Goal: Contribute content: Contribute content

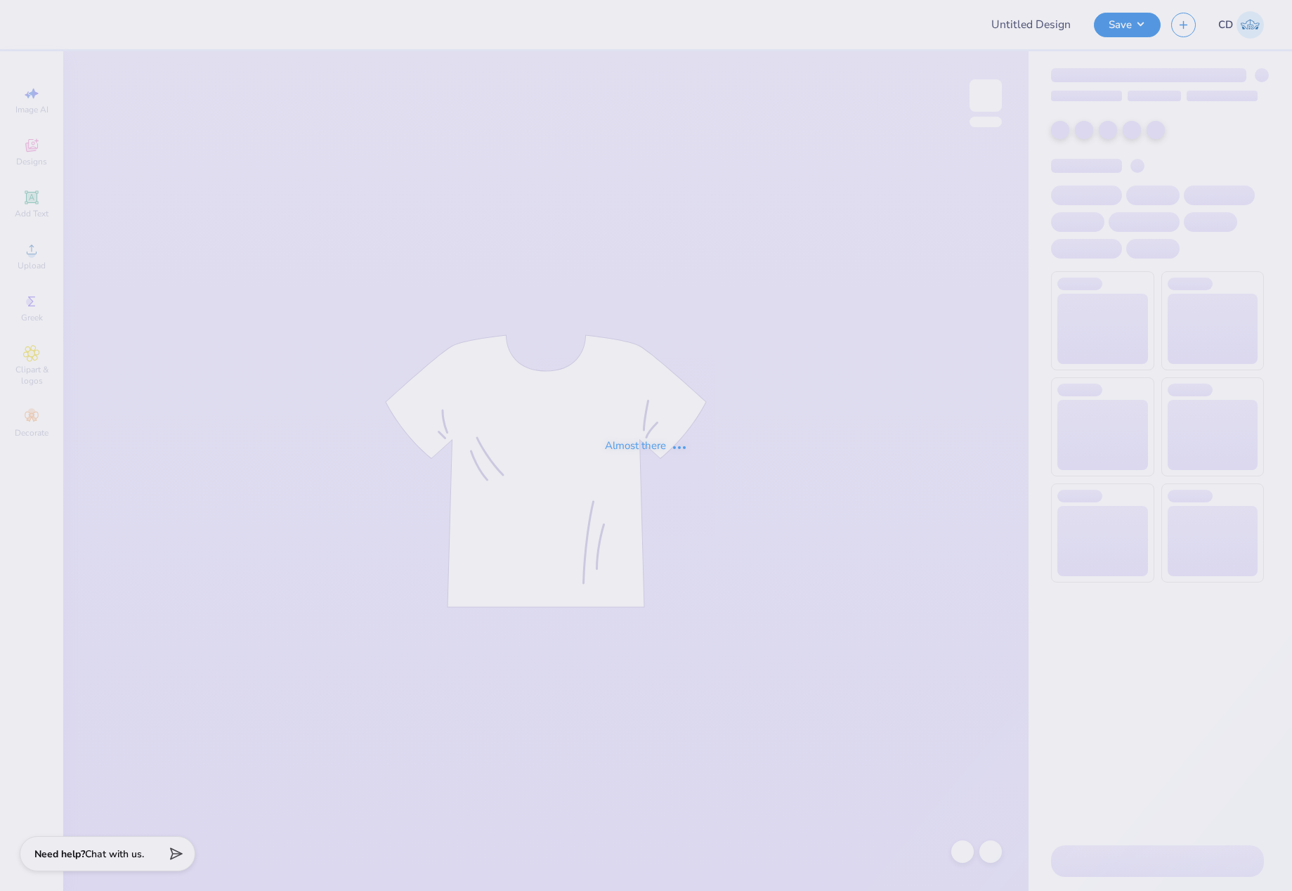
type input "other des"
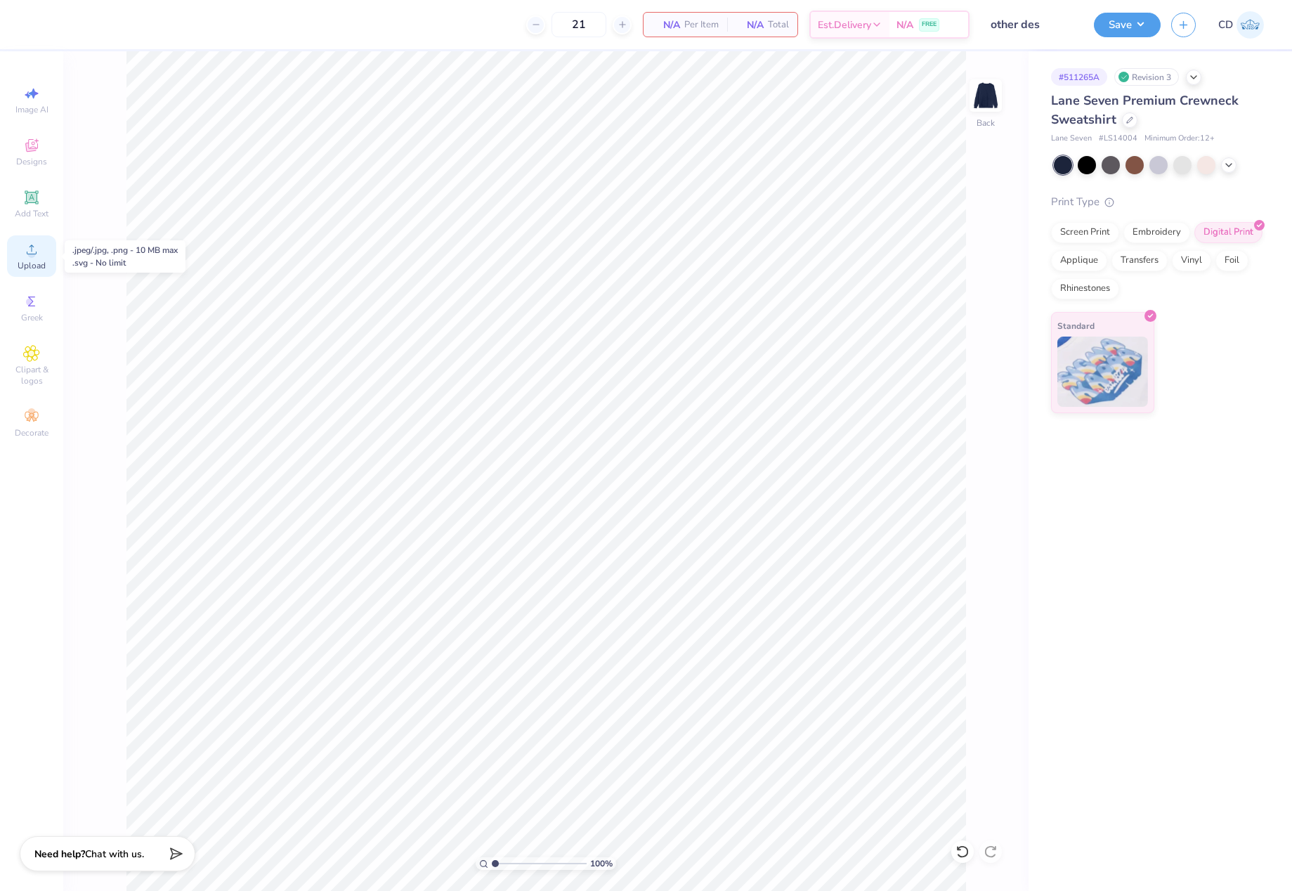
click at [35, 253] on circle at bounding box center [31, 254] width 8 height 8
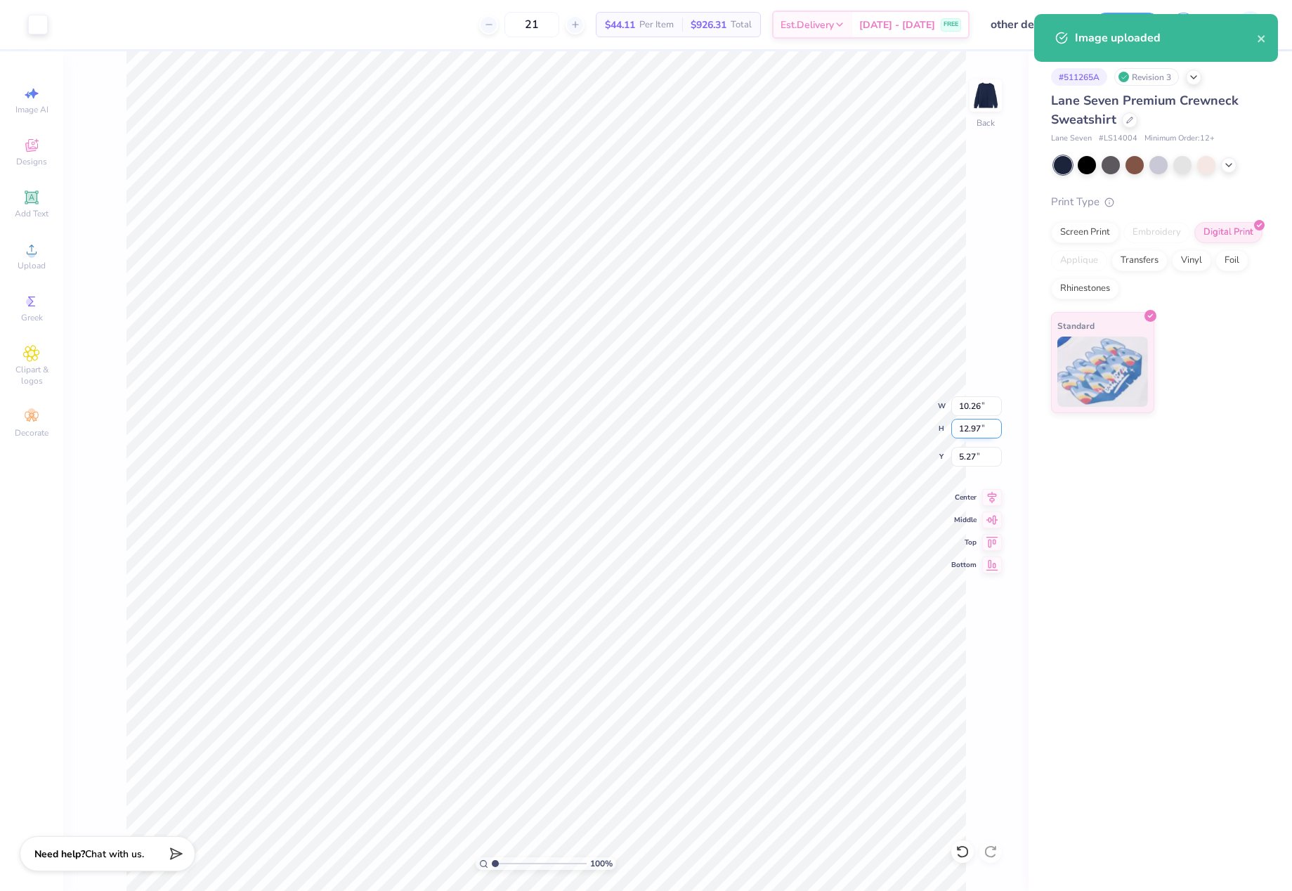
drag, startPoint x: 955, startPoint y: 431, endPoint x: 981, endPoint y: 433, distance: 26.8
click at [981, 433] on input "12.97" at bounding box center [976, 429] width 51 height 20
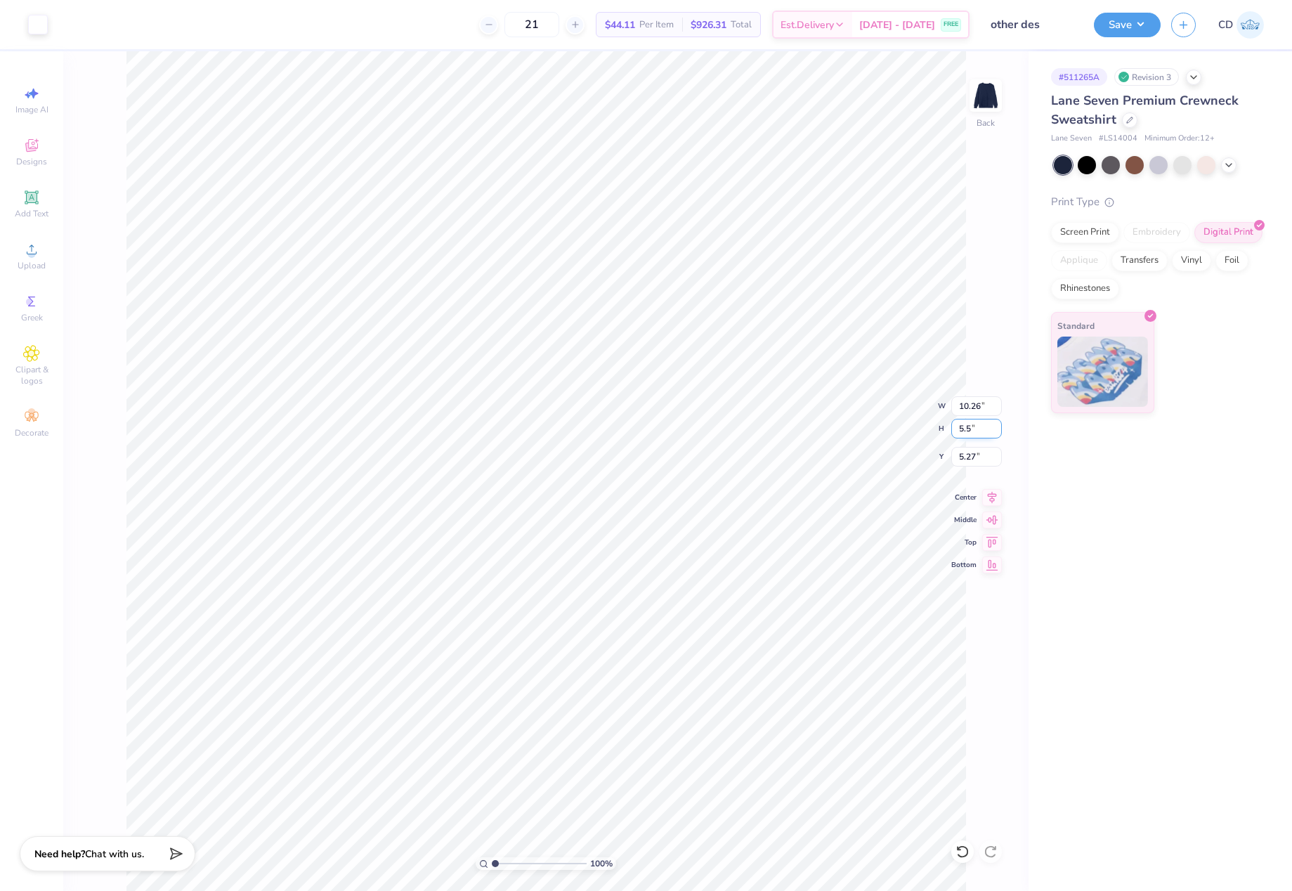
type input "5.5"
type input "4.35"
type input "5.50"
drag, startPoint x: 953, startPoint y: 450, endPoint x: 975, endPoint y: 448, distance: 21.8
click at [975, 448] on input "3.00" at bounding box center [976, 457] width 51 height 20
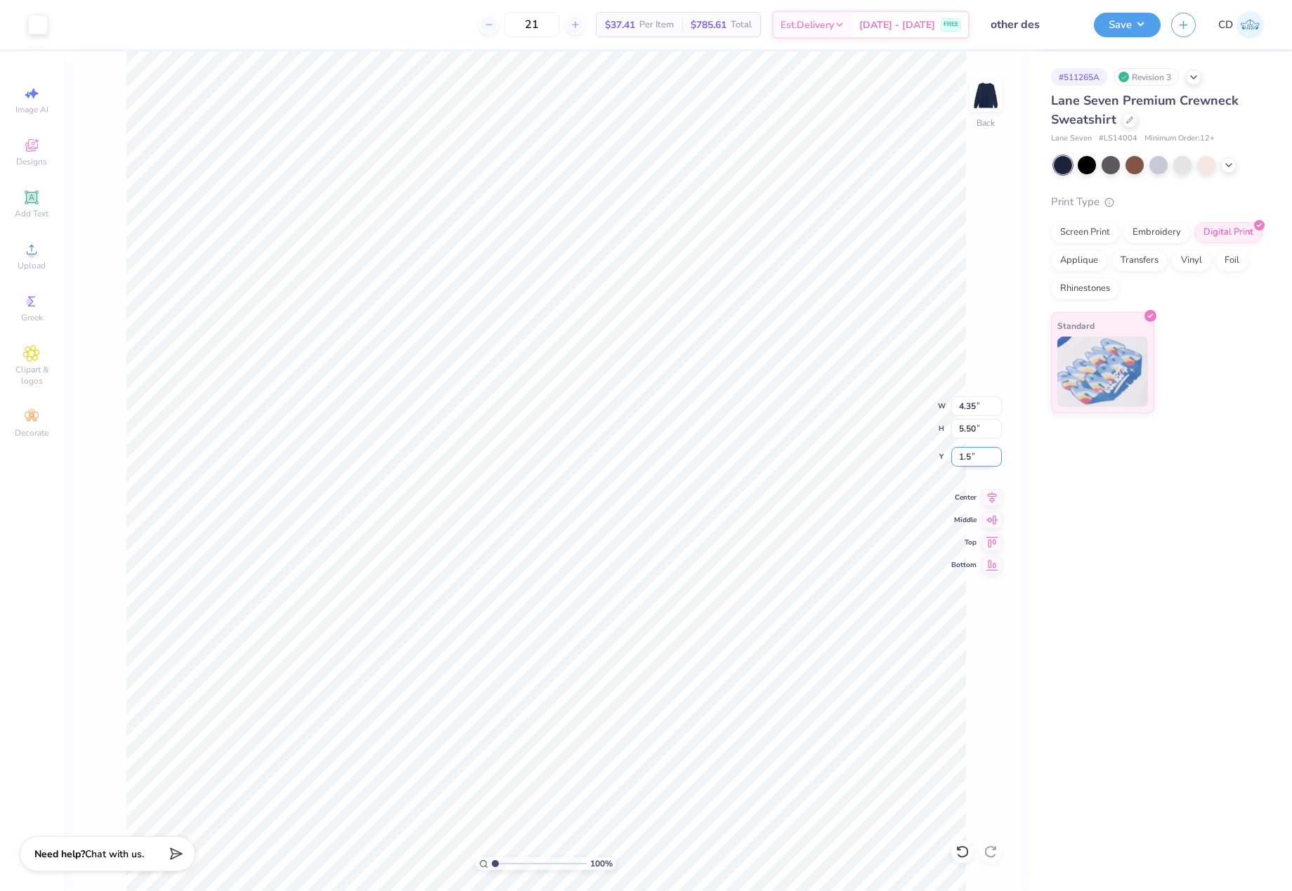
type input "1.50"
click at [1113, 17] on button "Save" at bounding box center [1127, 23] width 67 height 25
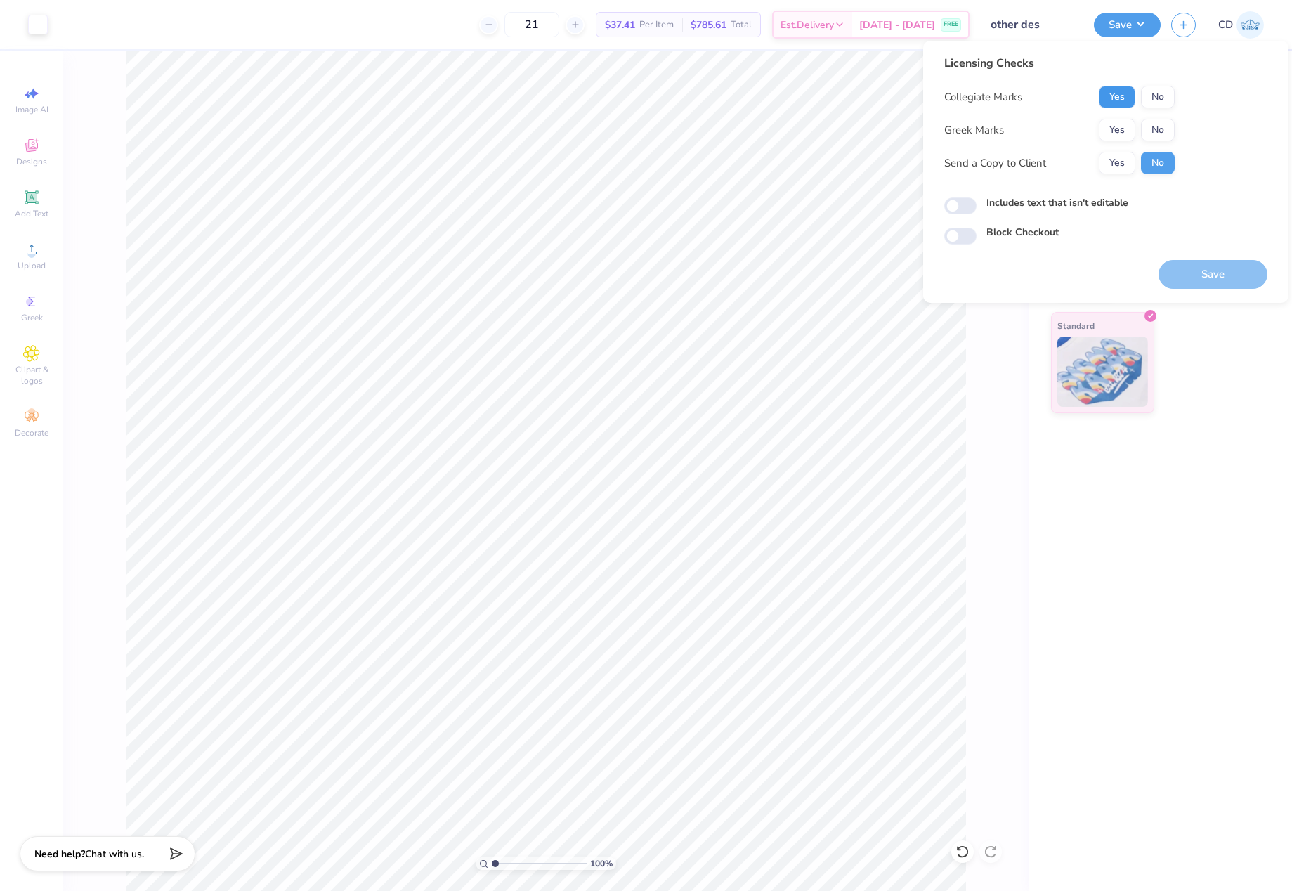
click at [1107, 98] on button "Yes" at bounding box center [1117, 97] width 37 height 22
click at [1149, 124] on button "No" at bounding box center [1158, 130] width 34 height 22
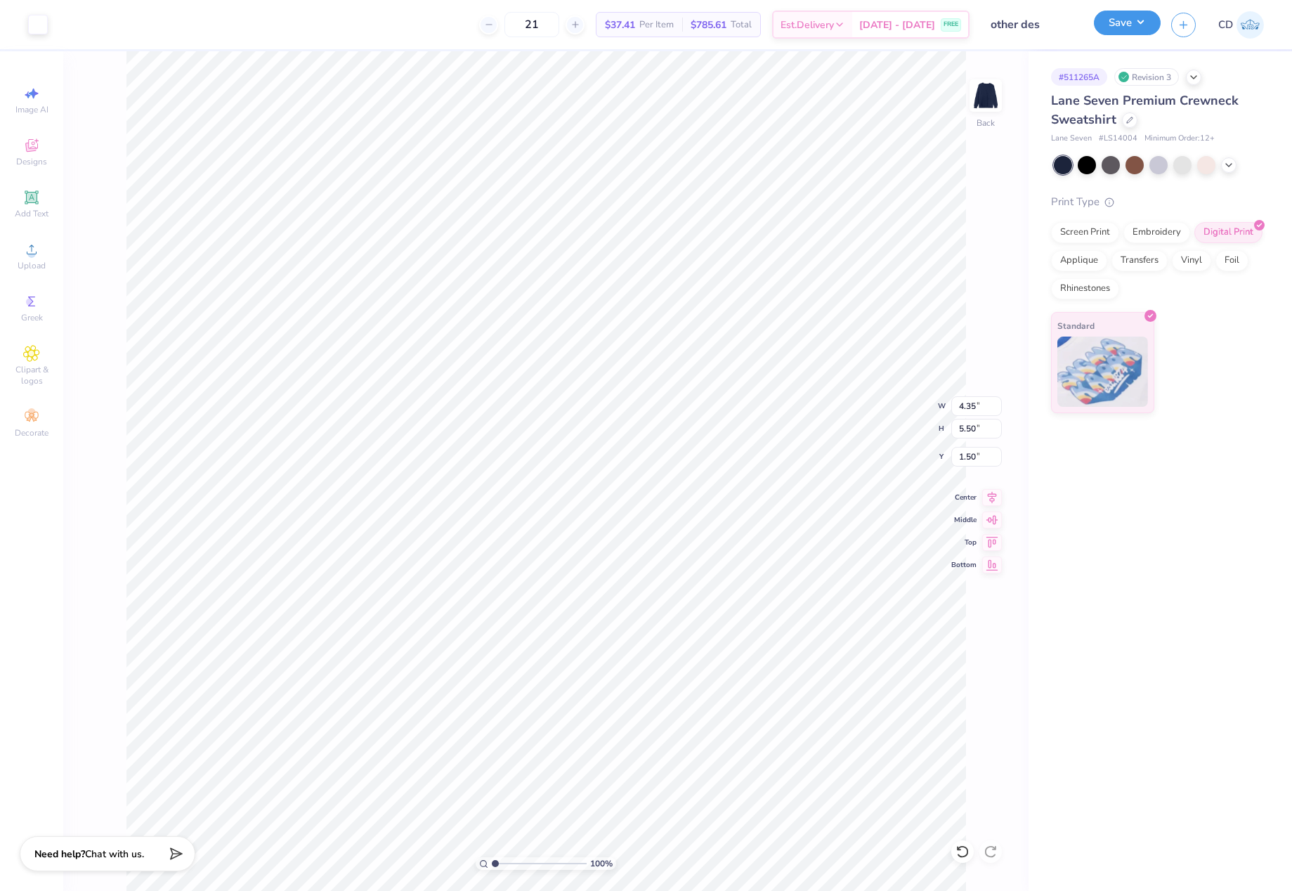
click at [1118, 22] on button "Save" at bounding box center [1127, 23] width 67 height 25
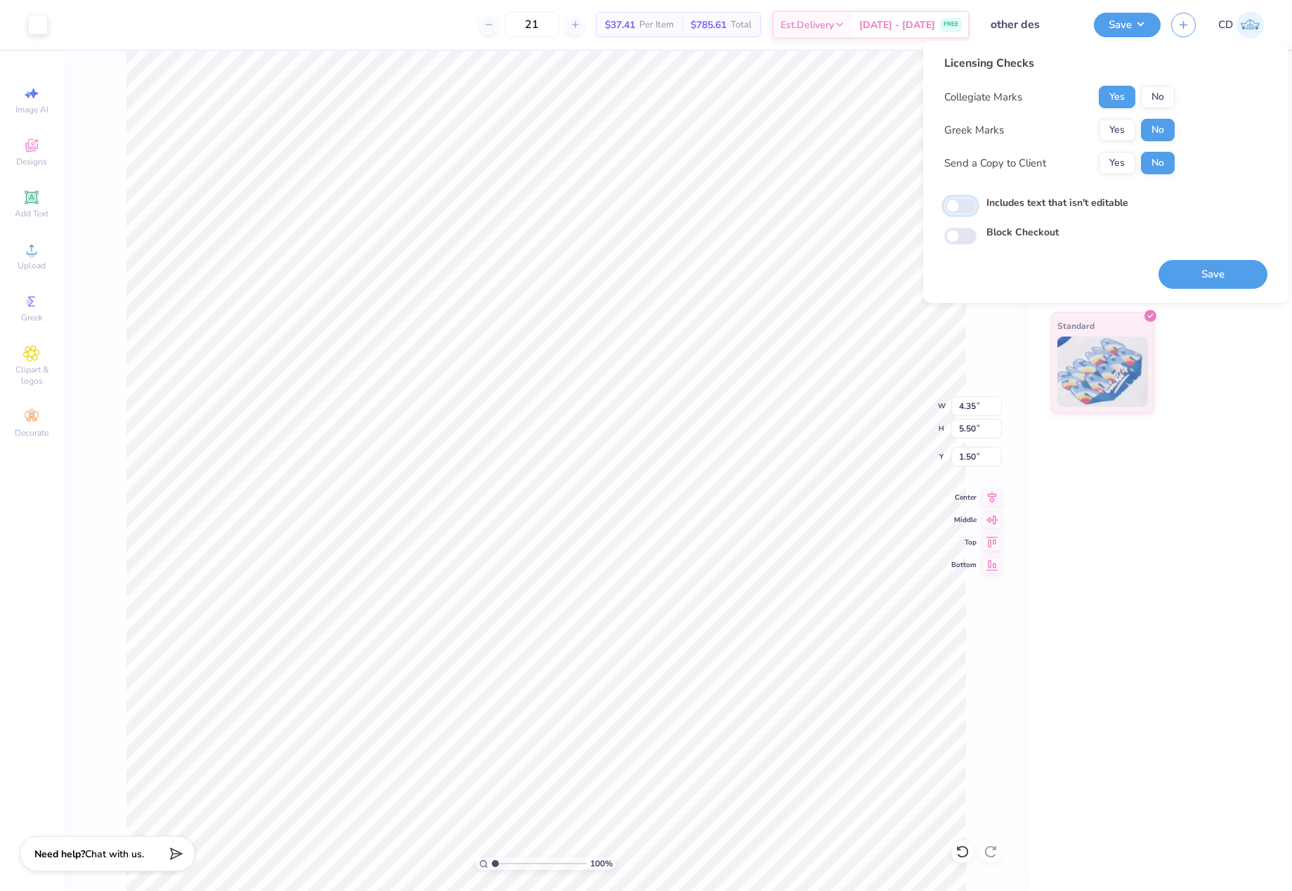
click at [966, 210] on input "Includes text that isn't editable" at bounding box center [960, 205] width 32 height 17
checkbox input "true"
click at [1231, 288] on button "Save" at bounding box center [1212, 274] width 109 height 29
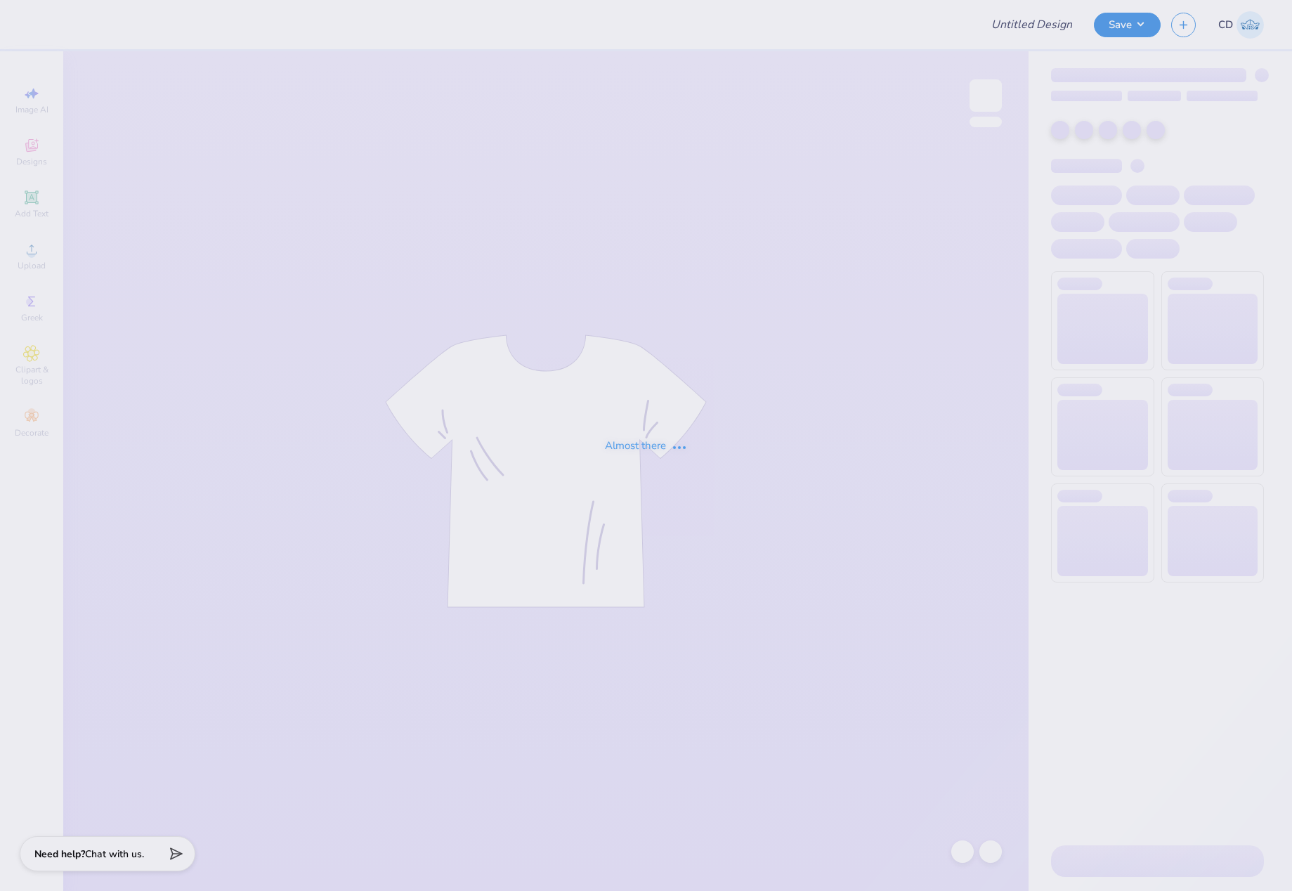
type input "Beta BBQ 2025"
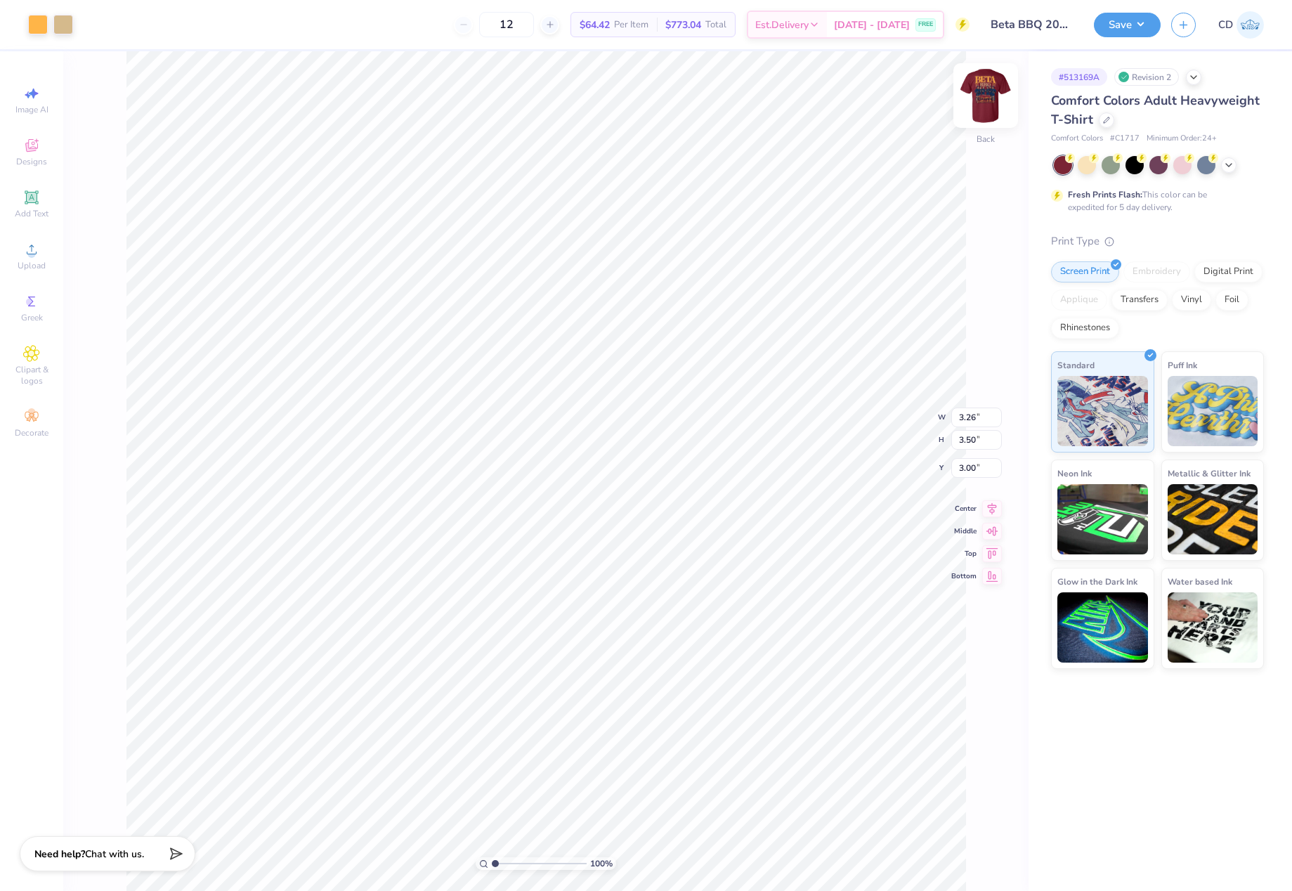
click at [988, 98] on img at bounding box center [986, 95] width 56 height 56
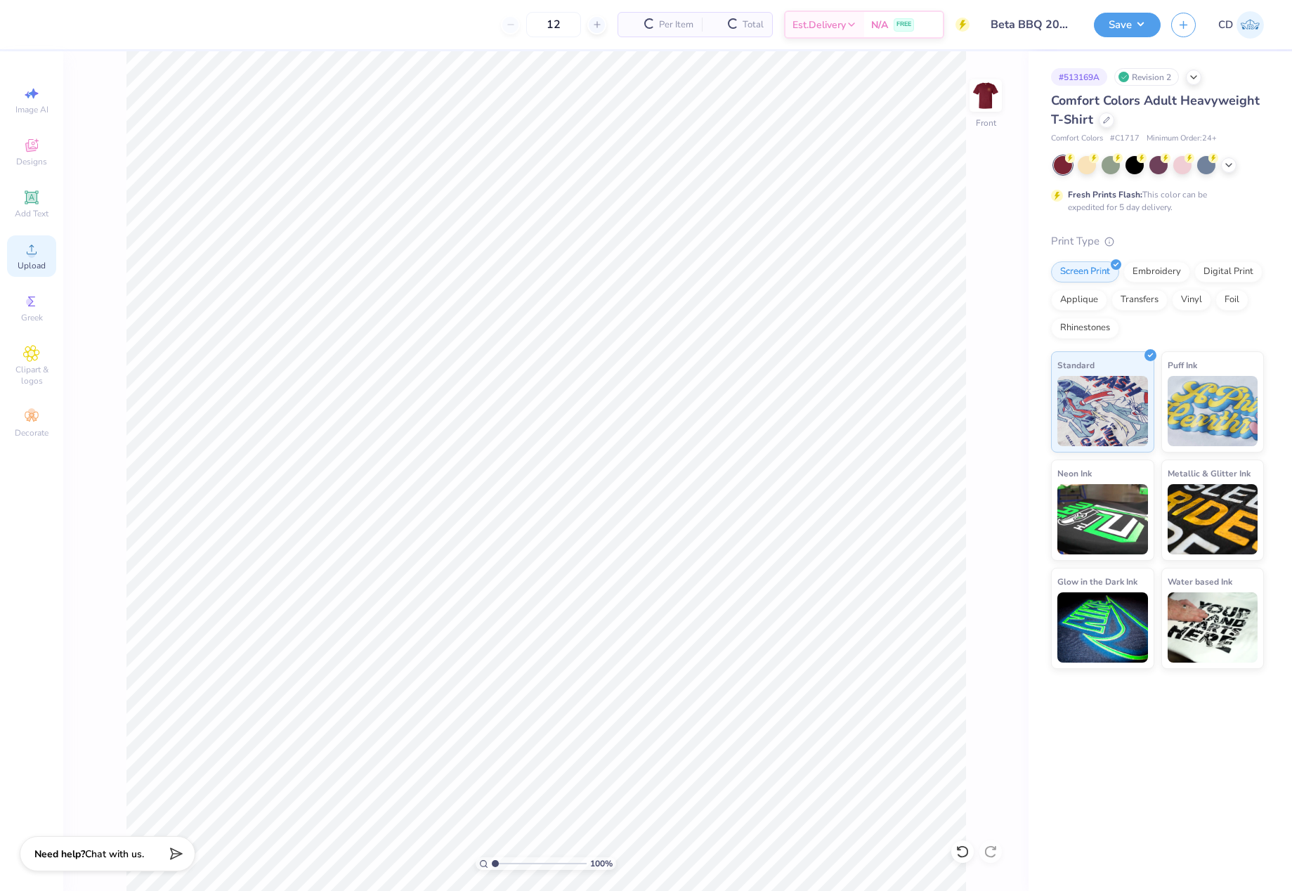
click at [16, 245] on div "Upload" at bounding box center [31, 255] width 49 height 41
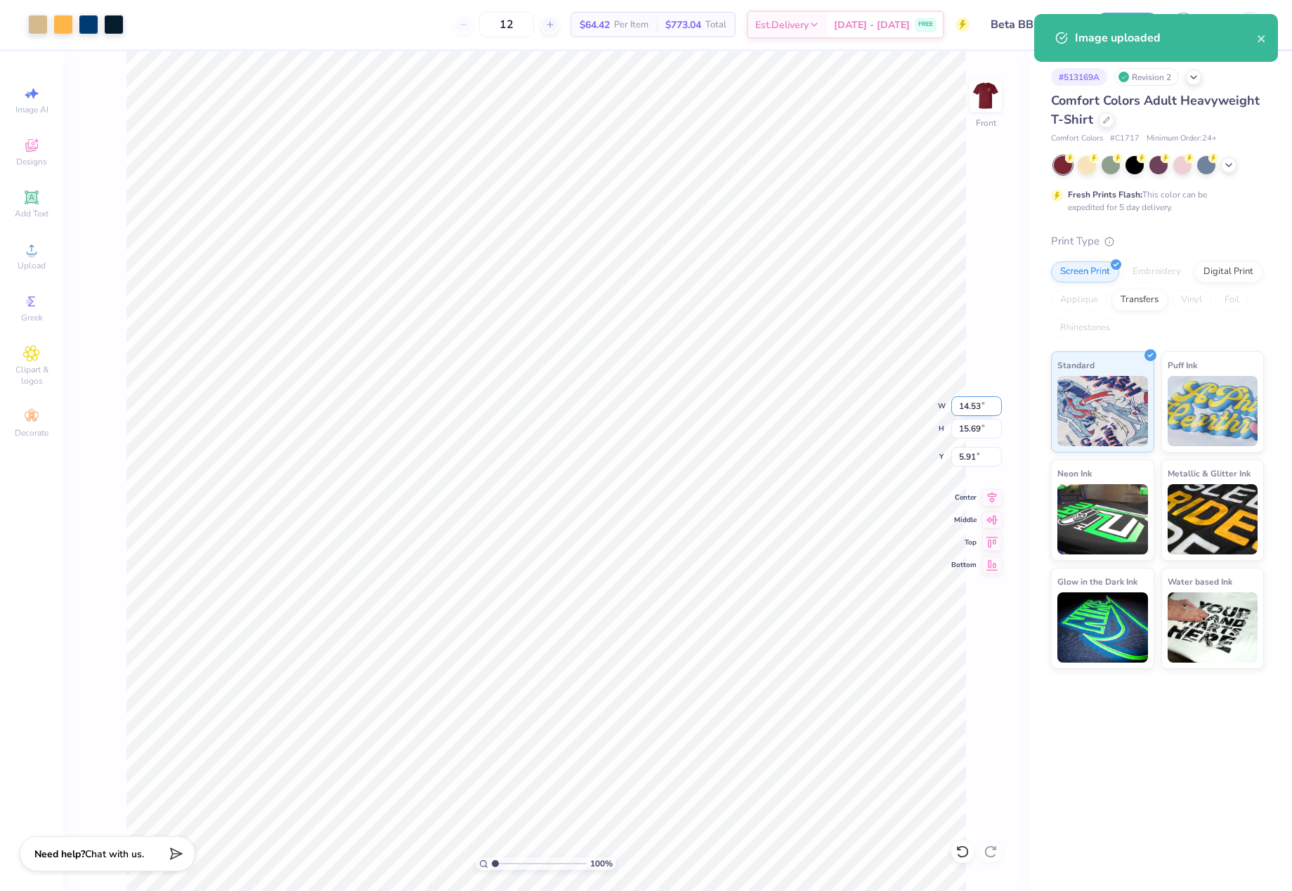
drag, startPoint x: 960, startPoint y: 403, endPoint x: 984, endPoint y: 408, distance: 24.5
click at [984, 408] on input "14.53" at bounding box center [976, 406] width 51 height 20
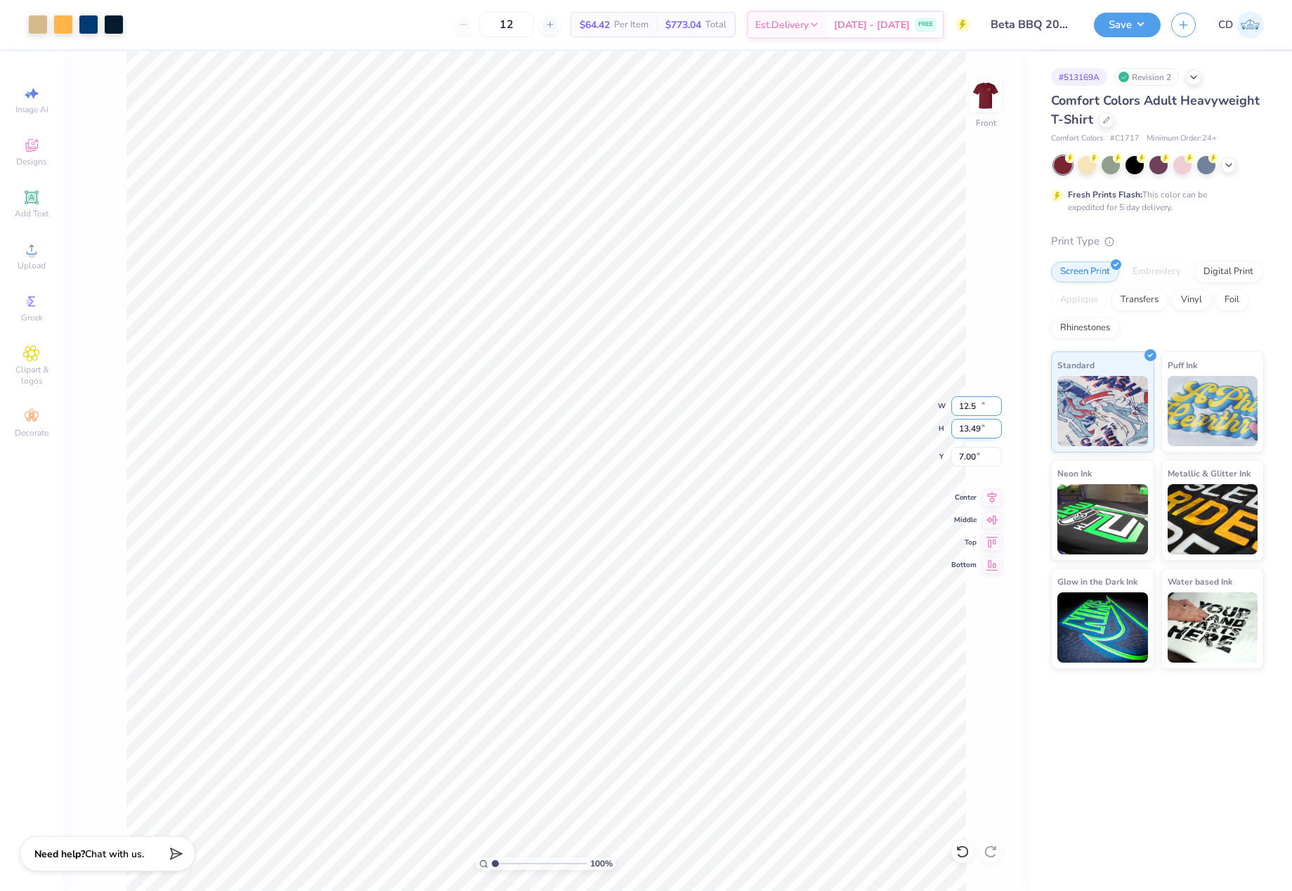
type input "12.50"
type input "13.49"
drag, startPoint x: 953, startPoint y: 452, endPoint x: 983, endPoint y: 454, distance: 30.2
click at [983, 454] on input "7.00" at bounding box center [976, 457] width 51 height 20
type input "3.00"
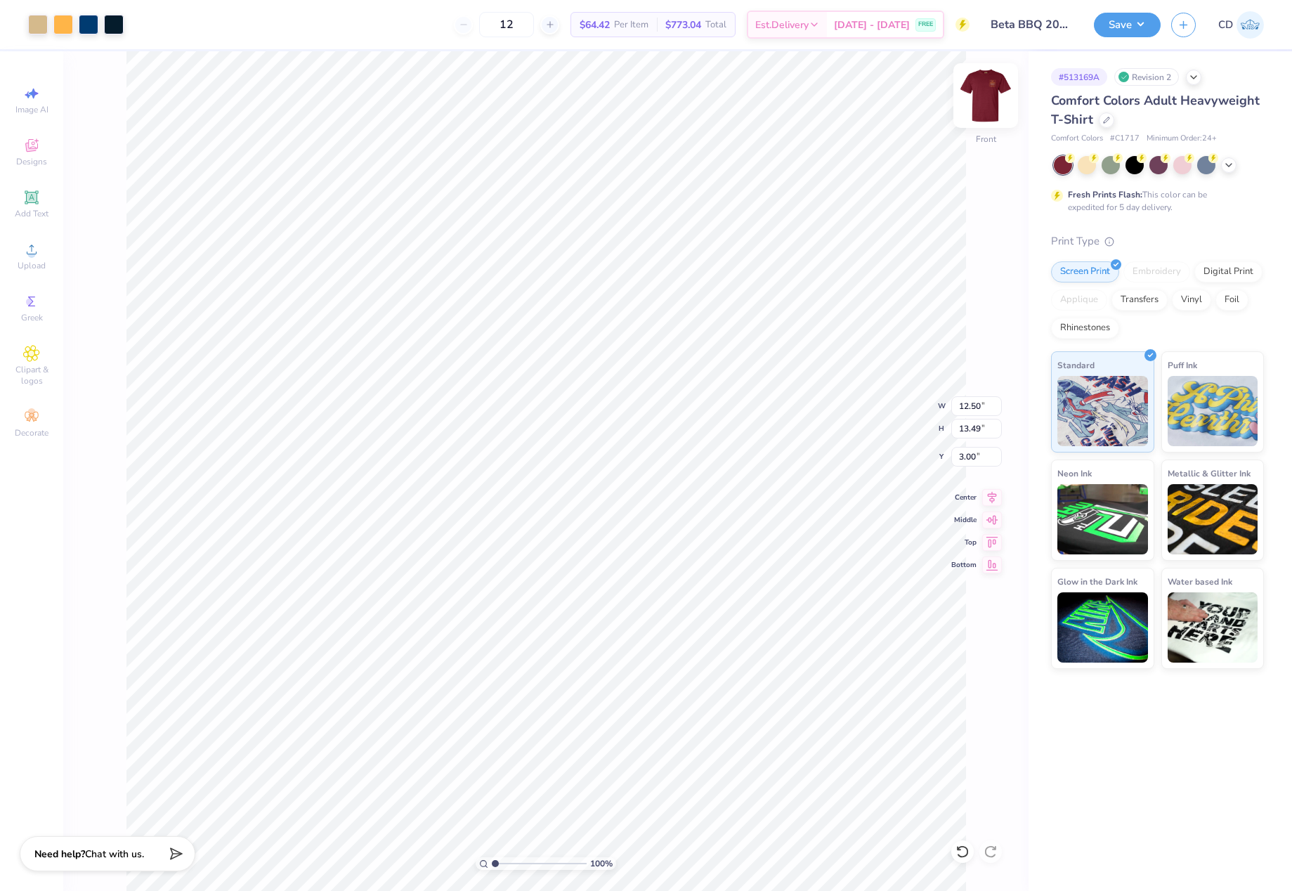
click at [985, 93] on img at bounding box center [986, 95] width 56 height 56
click at [986, 93] on img at bounding box center [986, 95] width 56 height 56
click at [1104, 23] on button "Save" at bounding box center [1127, 23] width 67 height 25
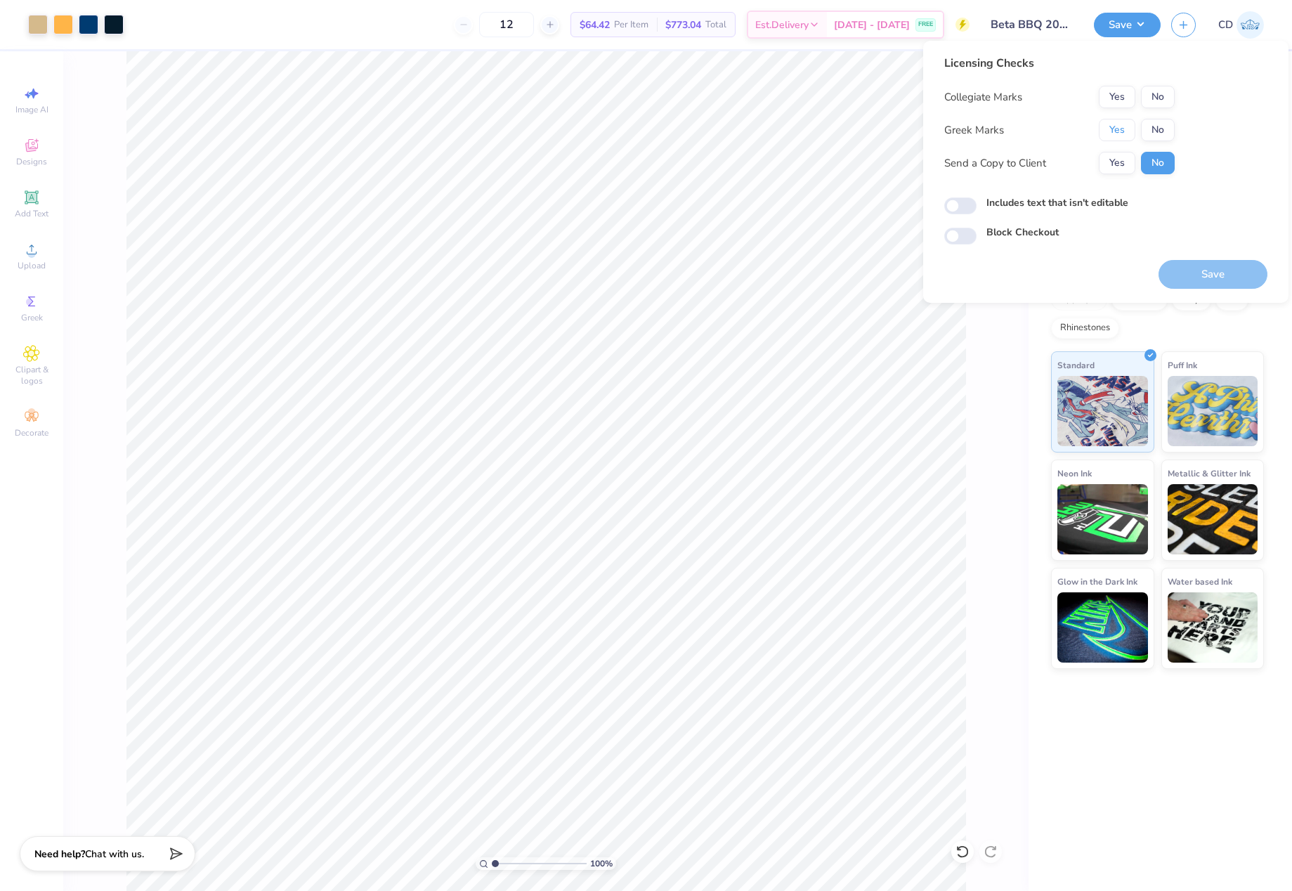
drag, startPoint x: 1111, startPoint y: 119, endPoint x: 1131, endPoint y: 108, distance: 22.9
click at [1111, 119] on button "Yes" at bounding box center [1117, 130] width 37 height 22
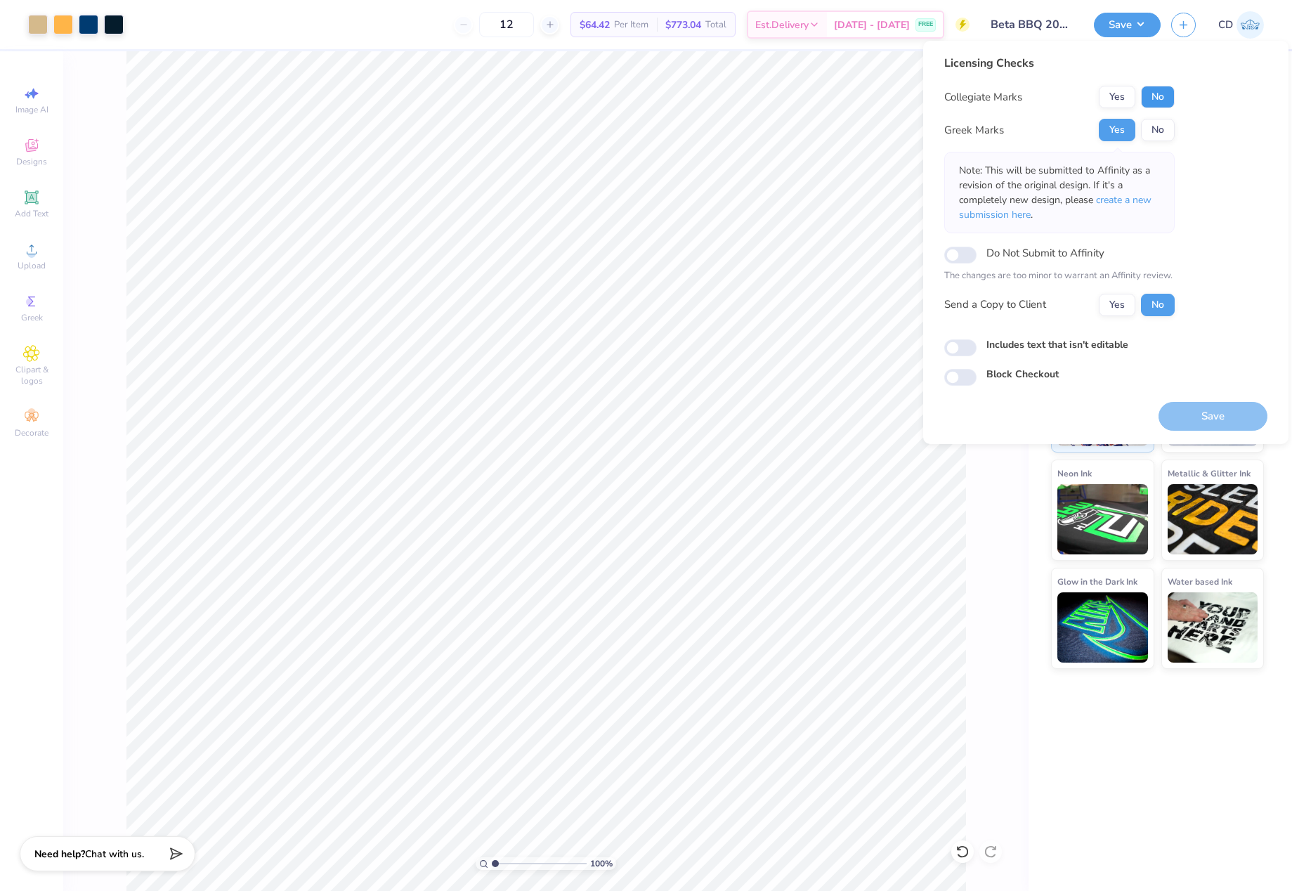
click at [1151, 94] on button "No" at bounding box center [1158, 97] width 34 height 22
click at [1135, 202] on span "create a new submission here" at bounding box center [1055, 207] width 192 height 28
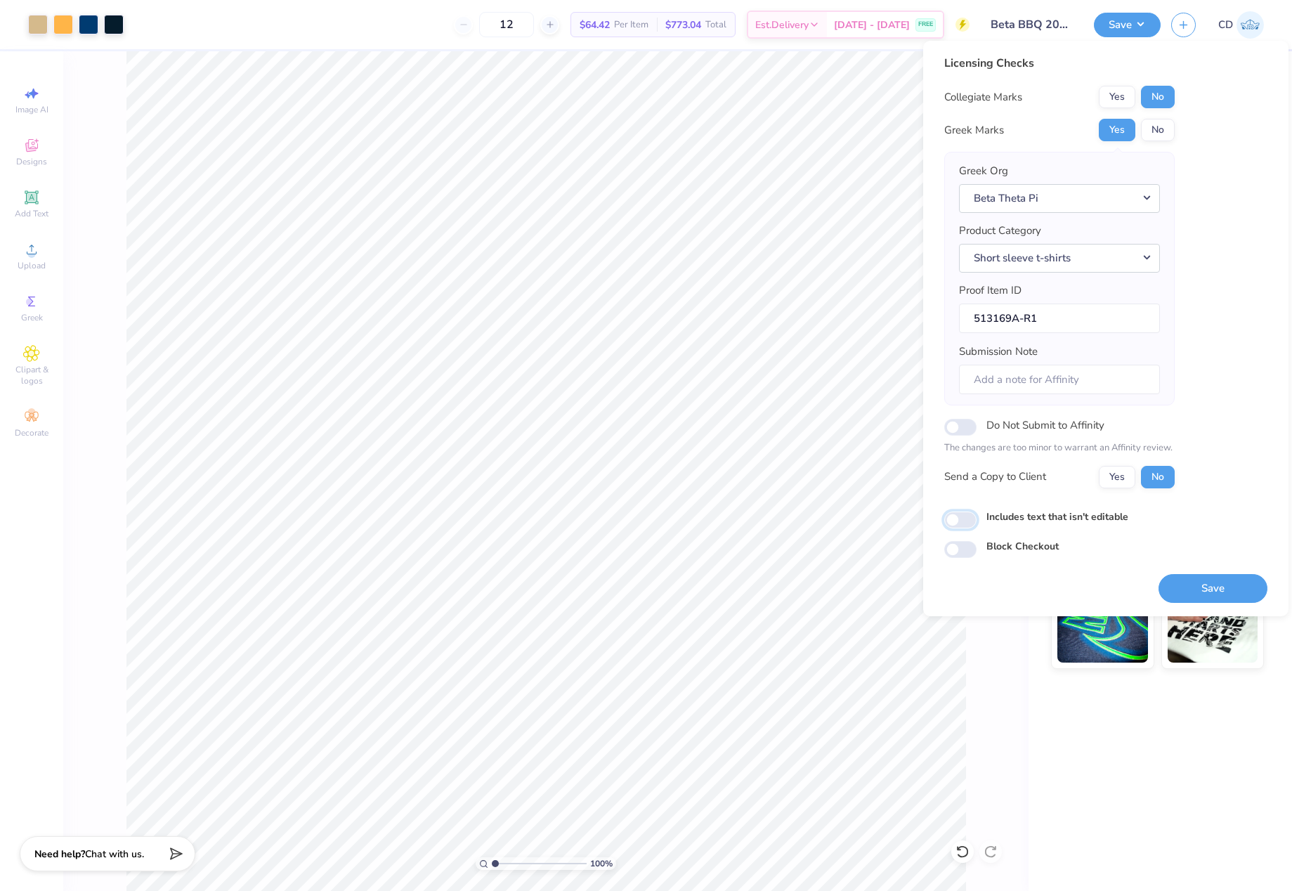
click at [967, 521] on input "Includes text that isn't editable" at bounding box center [960, 519] width 32 height 17
checkbox input "true"
click at [1205, 589] on button "Save" at bounding box center [1212, 588] width 109 height 29
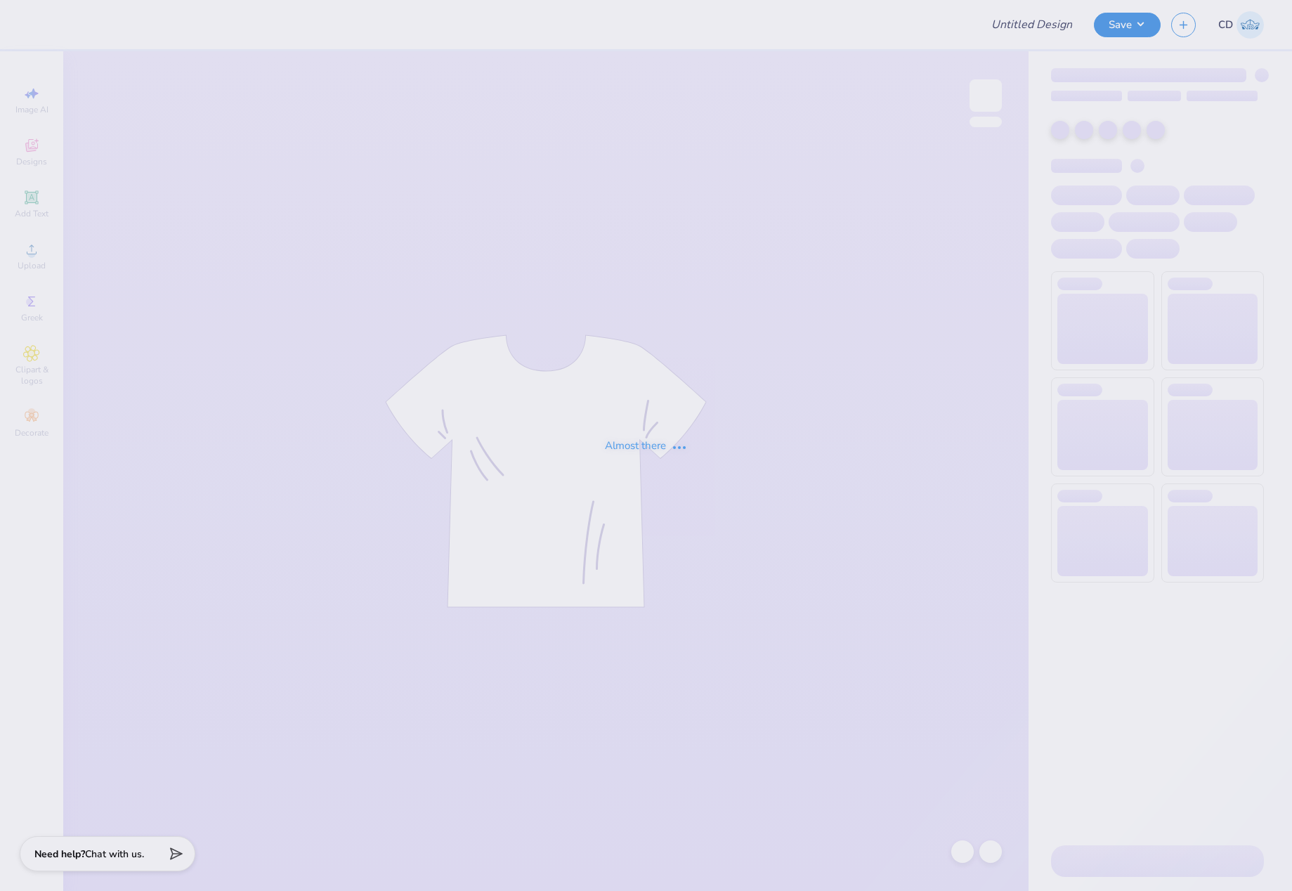
type input "SHPE SMU"
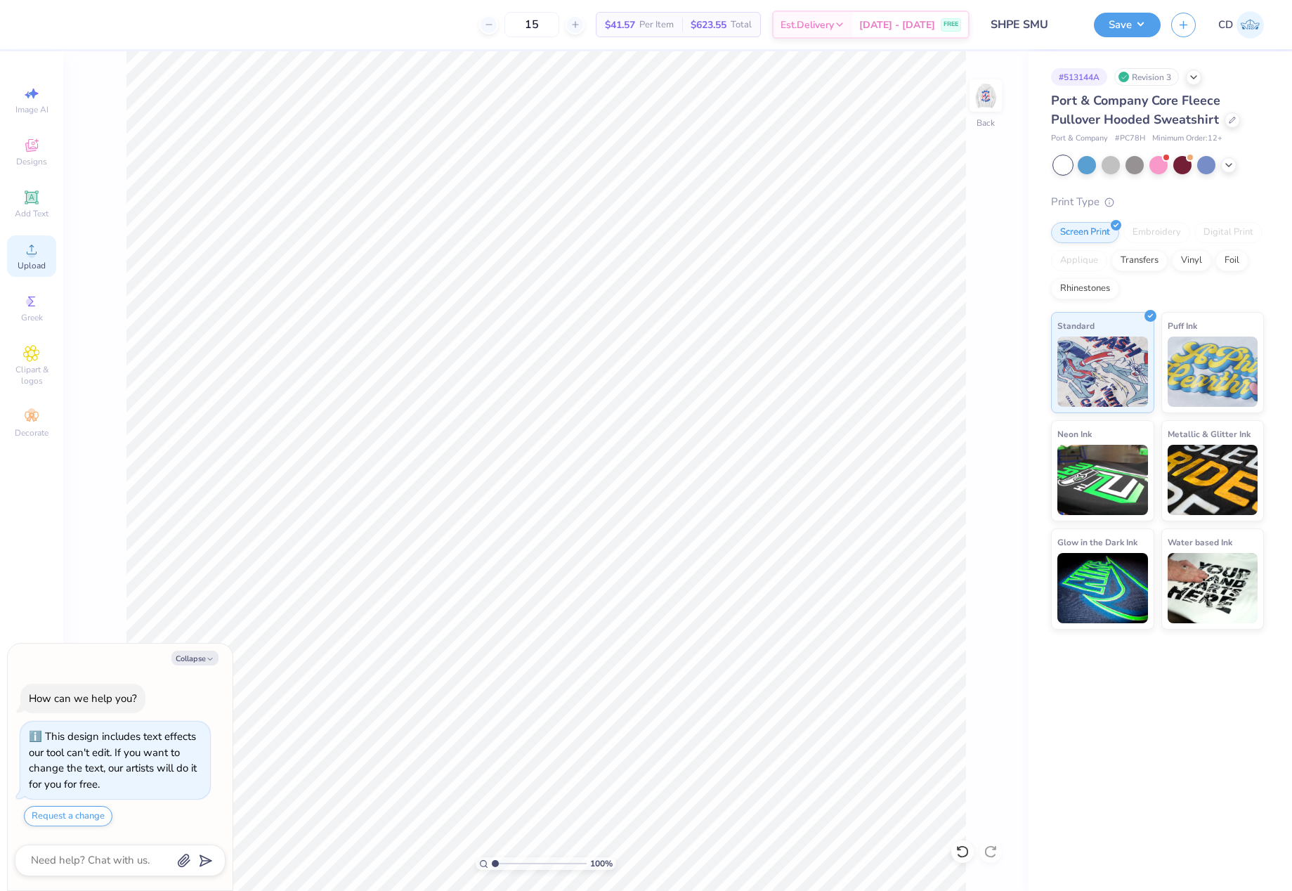
click at [30, 250] on icon at bounding box center [31, 249] width 17 height 17
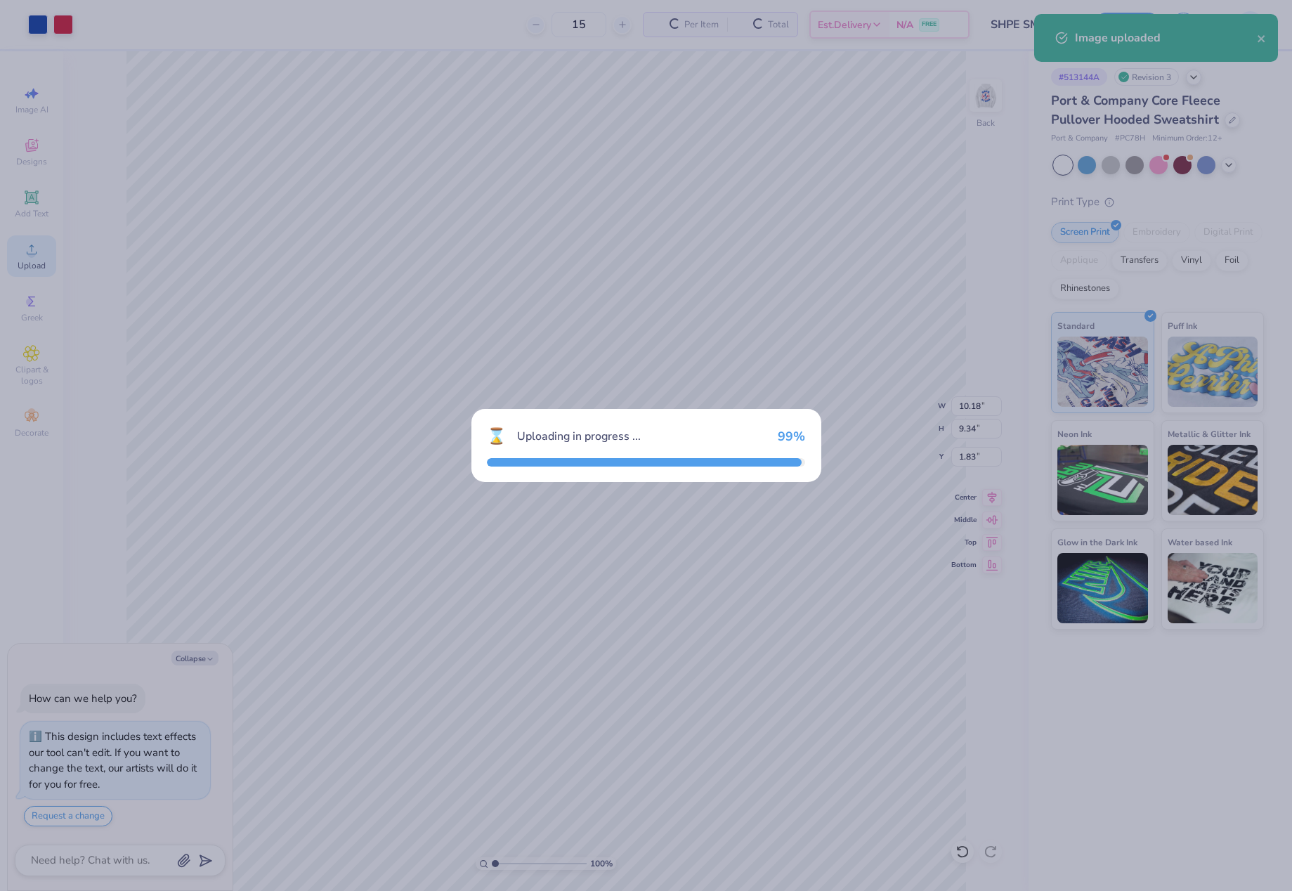
type textarea "x"
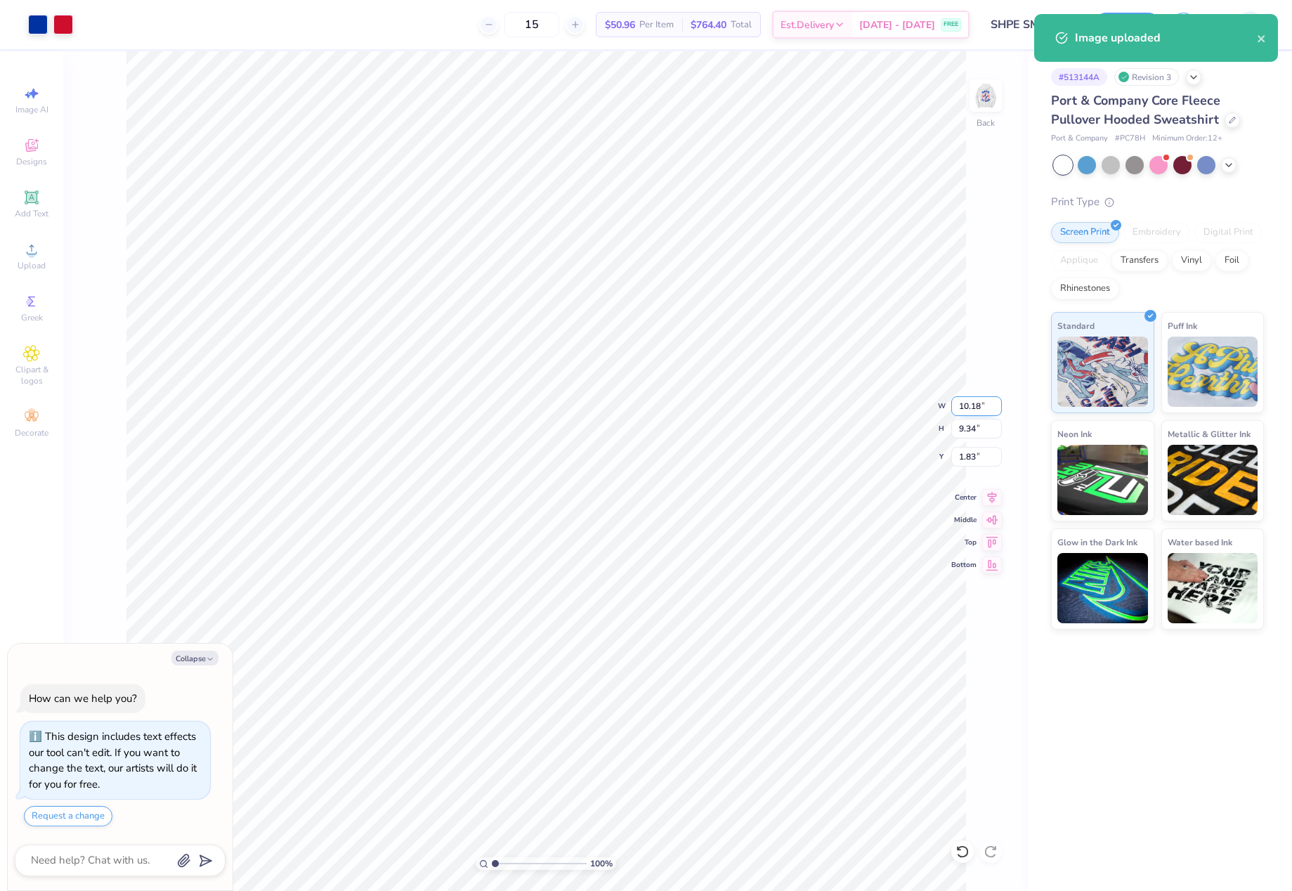
drag, startPoint x: 955, startPoint y: 407, endPoint x: 982, endPoint y: 407, distance: 26.7
click at [982, 407] on input "10.18" at bounding box center [976, 406] width 51 height 20
type input "3.5"
type textarea "x"
type input "3.50"
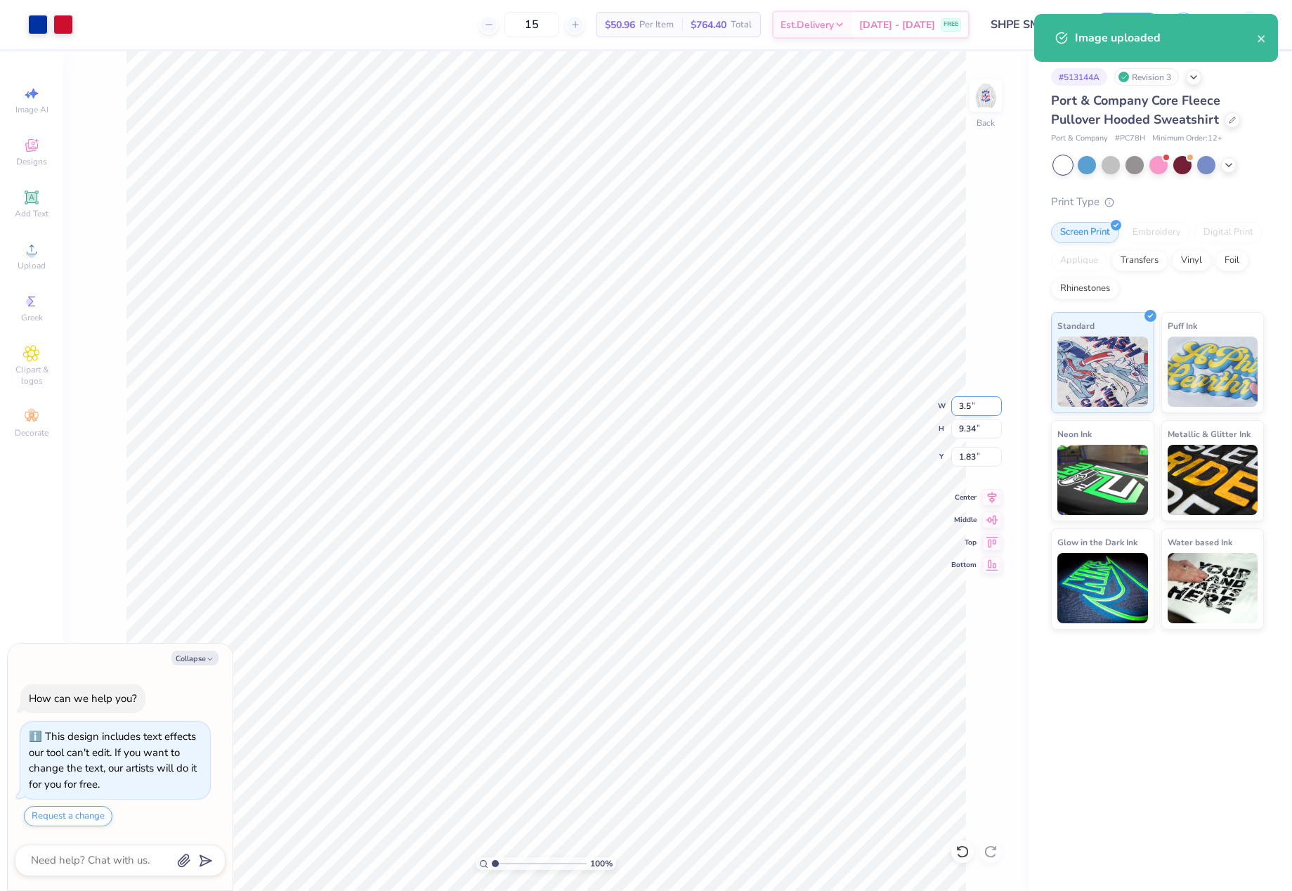
type input "3.21"
type input "4.89"
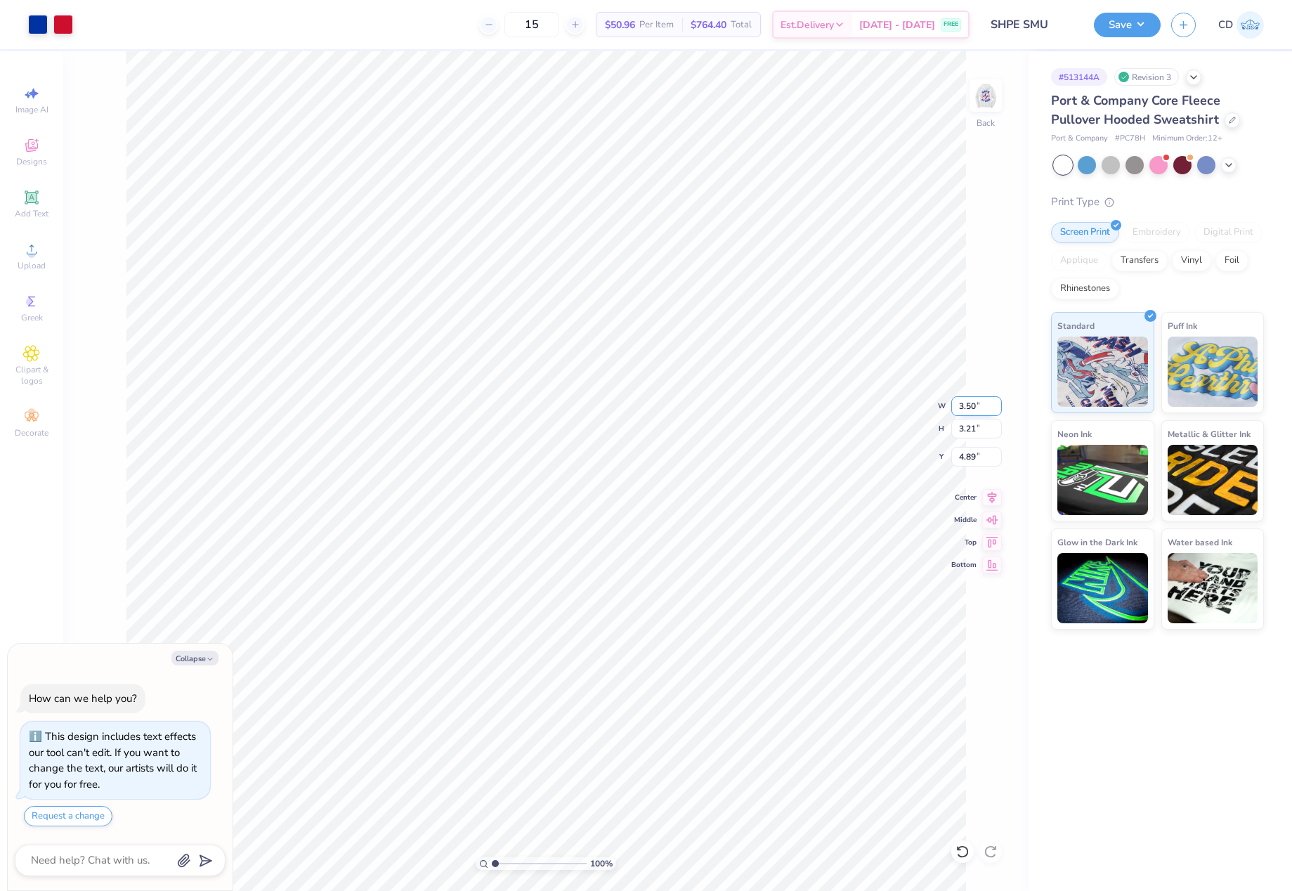
type textarea "x"
type input "3.00"
click at [985, 96] on img at bounding box center [986, 95] width 56 height 56
click at [34, 254] on icon at bounding box center [32, 249] width 10 height 10
type textarea "x"
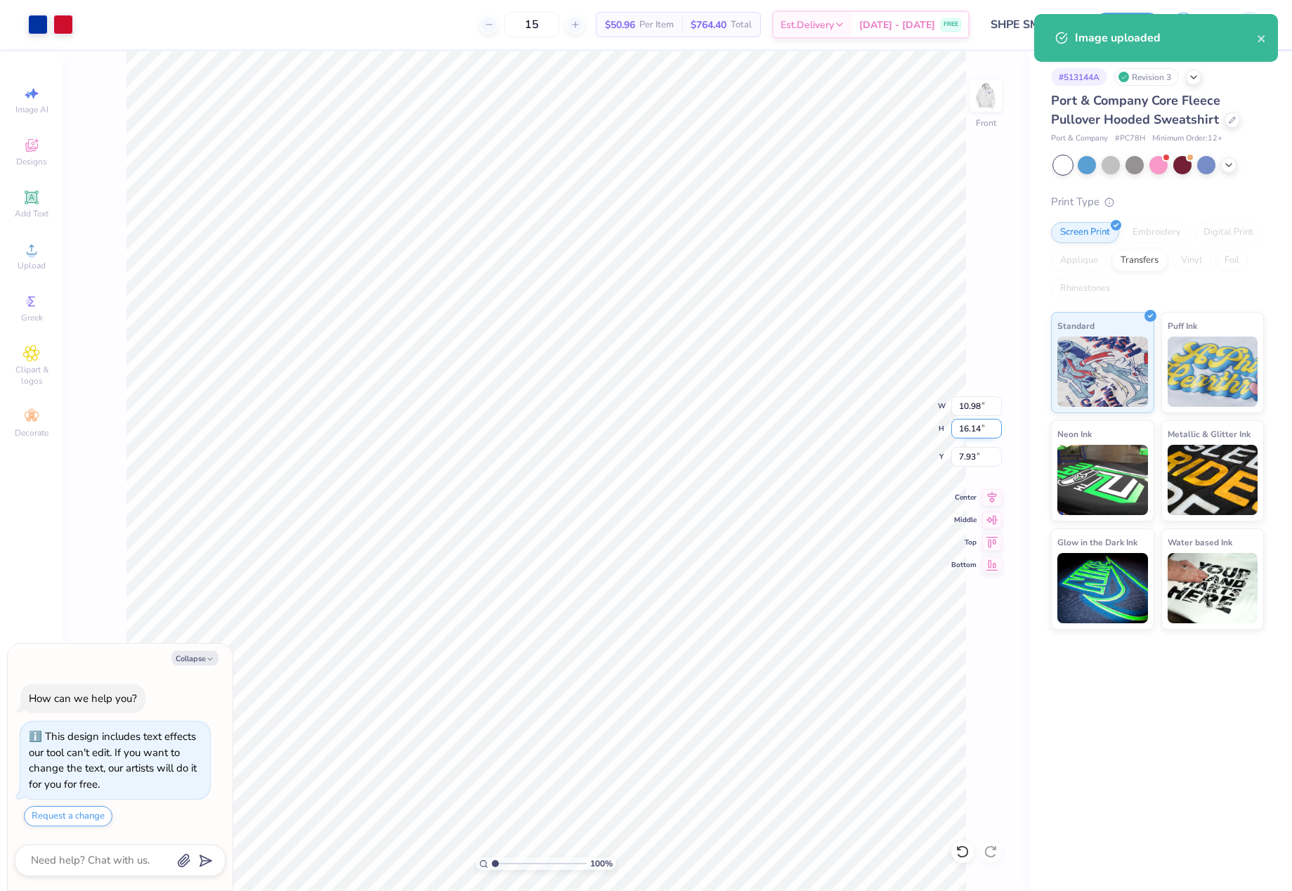
drag, startPoint x: 958, startPoint y: 433, endPoint x: 979, endPoint y: 436, distance: 21.9
click at [979, 436] on input "16.14" at bounding box center [976, 429] width 51 height 20
type input "15"
type textarea "x"
type input "10.20"
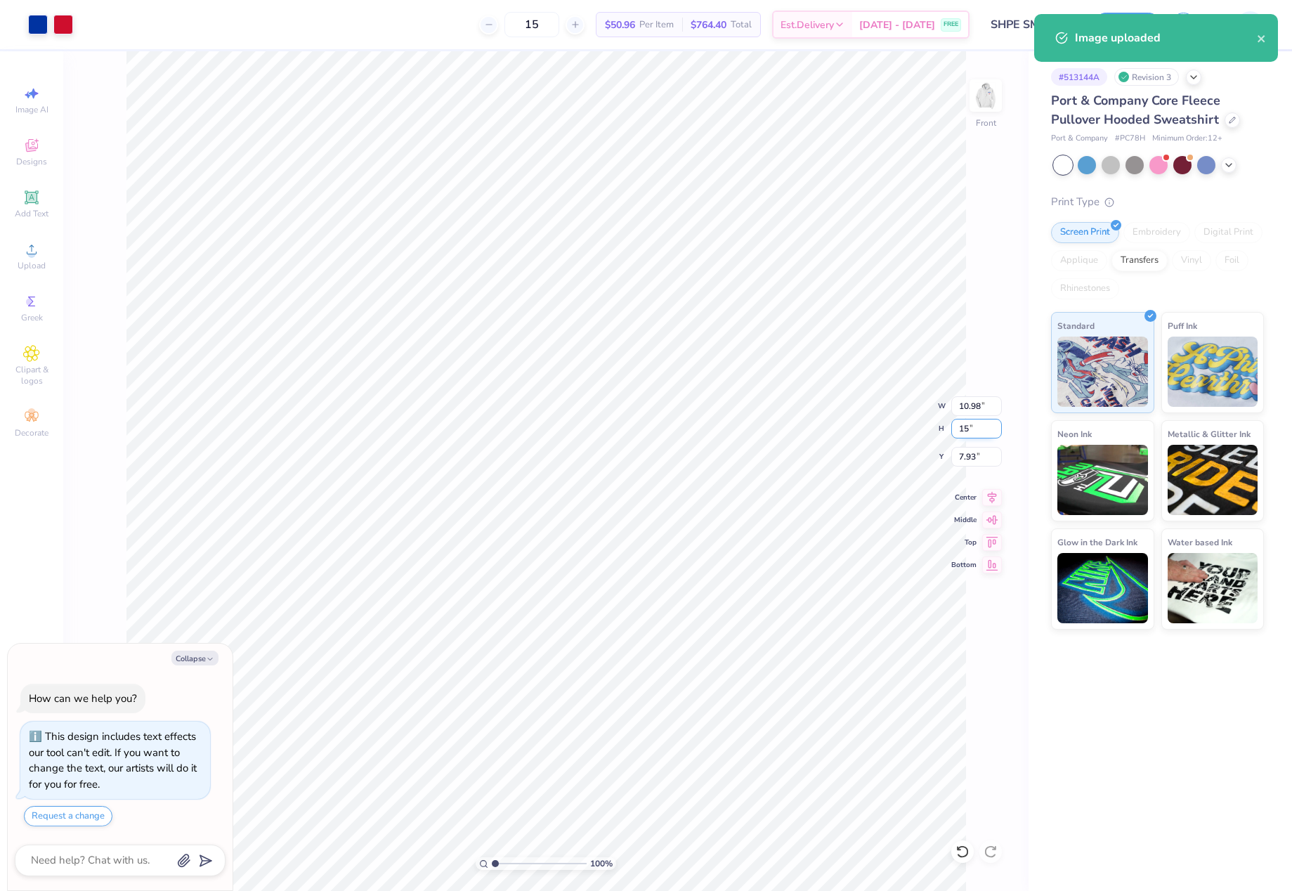
type input "15.00"
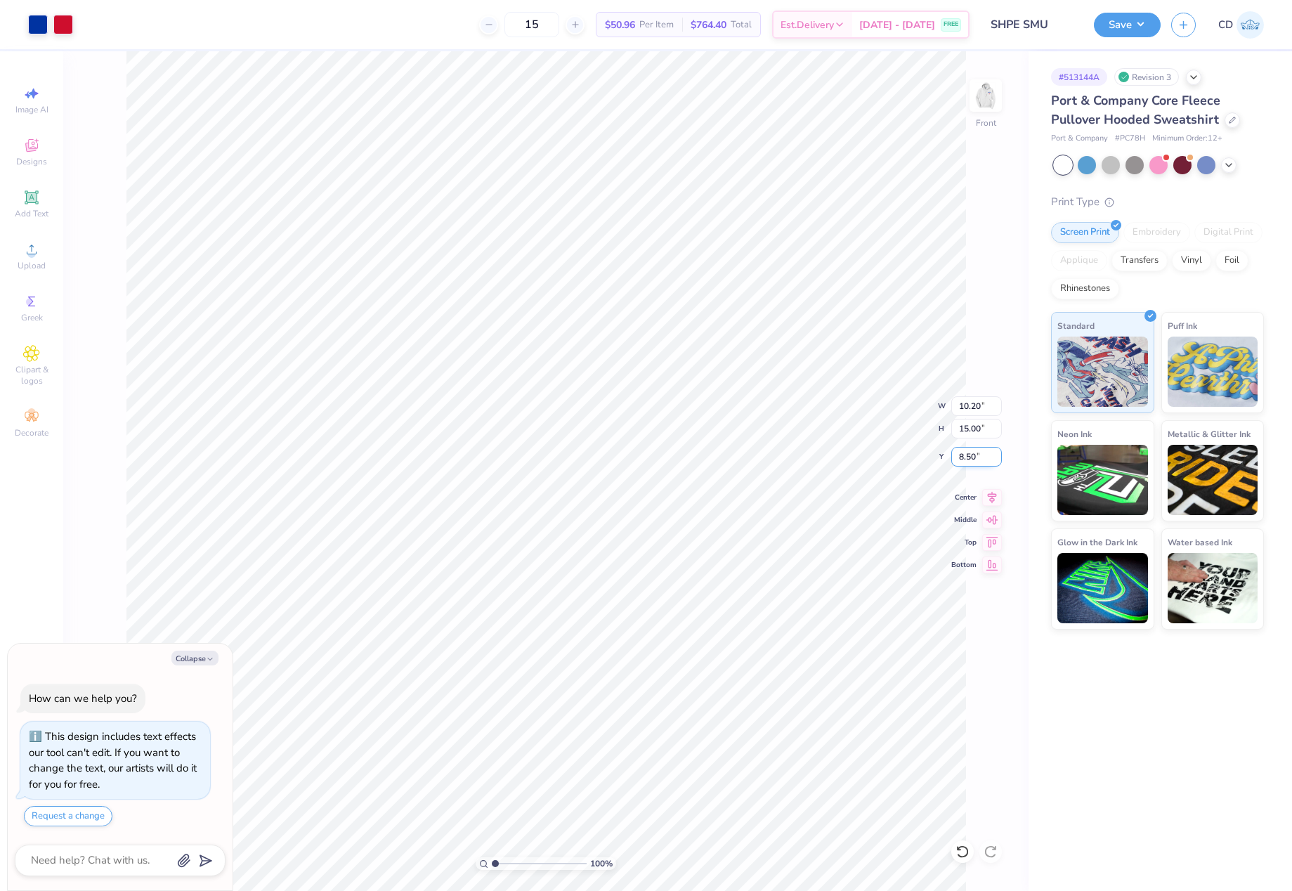
drag, startPoint x: 953, startPoint y: 457, endPoint x: 981, endPoint y: 462, distance: 28.4
click at [981, 462] on input "8.50" at bounding box center [976, 457] width 51 height 20
type input "6"
type textarea "x"
type input "6.00"
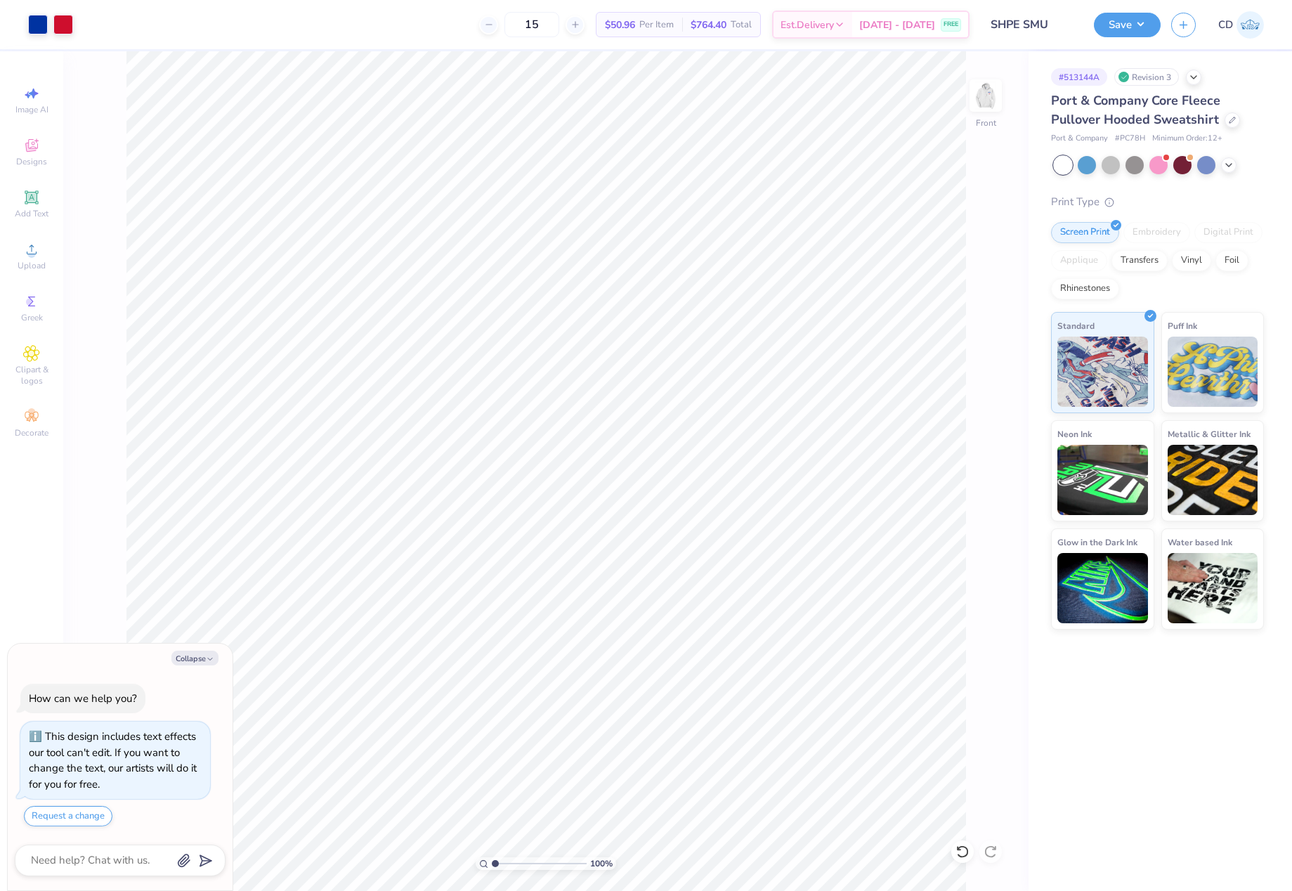
type textarea "x"
drag, startPoint x: 957, startPoint y: 456, endPoint x: 981, endPoint y: 453, distance: 24.7
click at [981, 453] on input "6.00" at bounding box center [976, 457] width 51 height 20
type input "6.5"
type textarea "x"
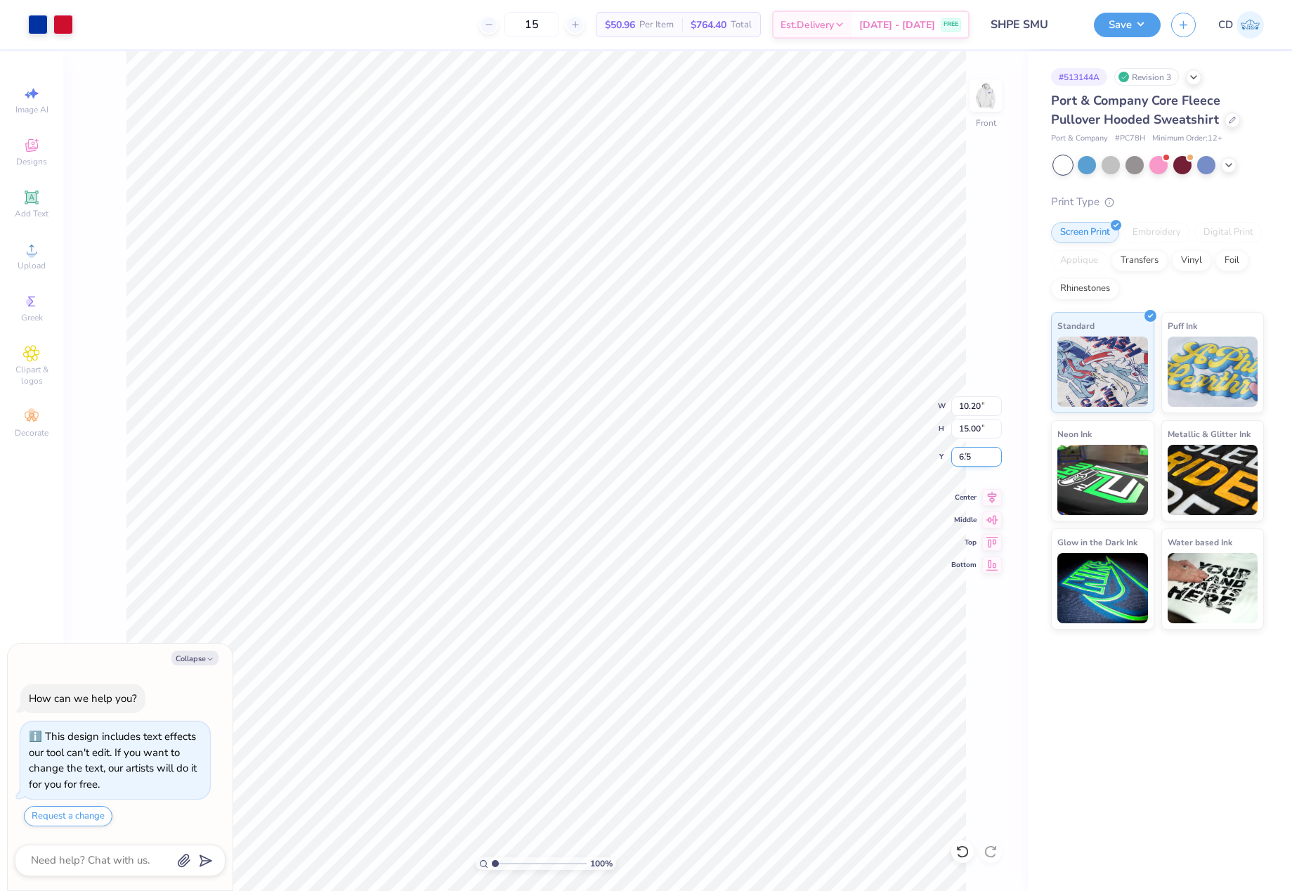
type input "6.50"
click at [990, 107] on img at bounding box center [986, 95] width 56 height 56
drag, startPoint x: 955, startPoint y: 457, endPoint x: 972, endPoint y: 458, distance: 16.9
click at [972, 458] on input "3.00" at bounding box center [976, 457] width 51 height 20
click at [981, 460] on input "3.00" at bounding box center [976, 457] width 51 height 20
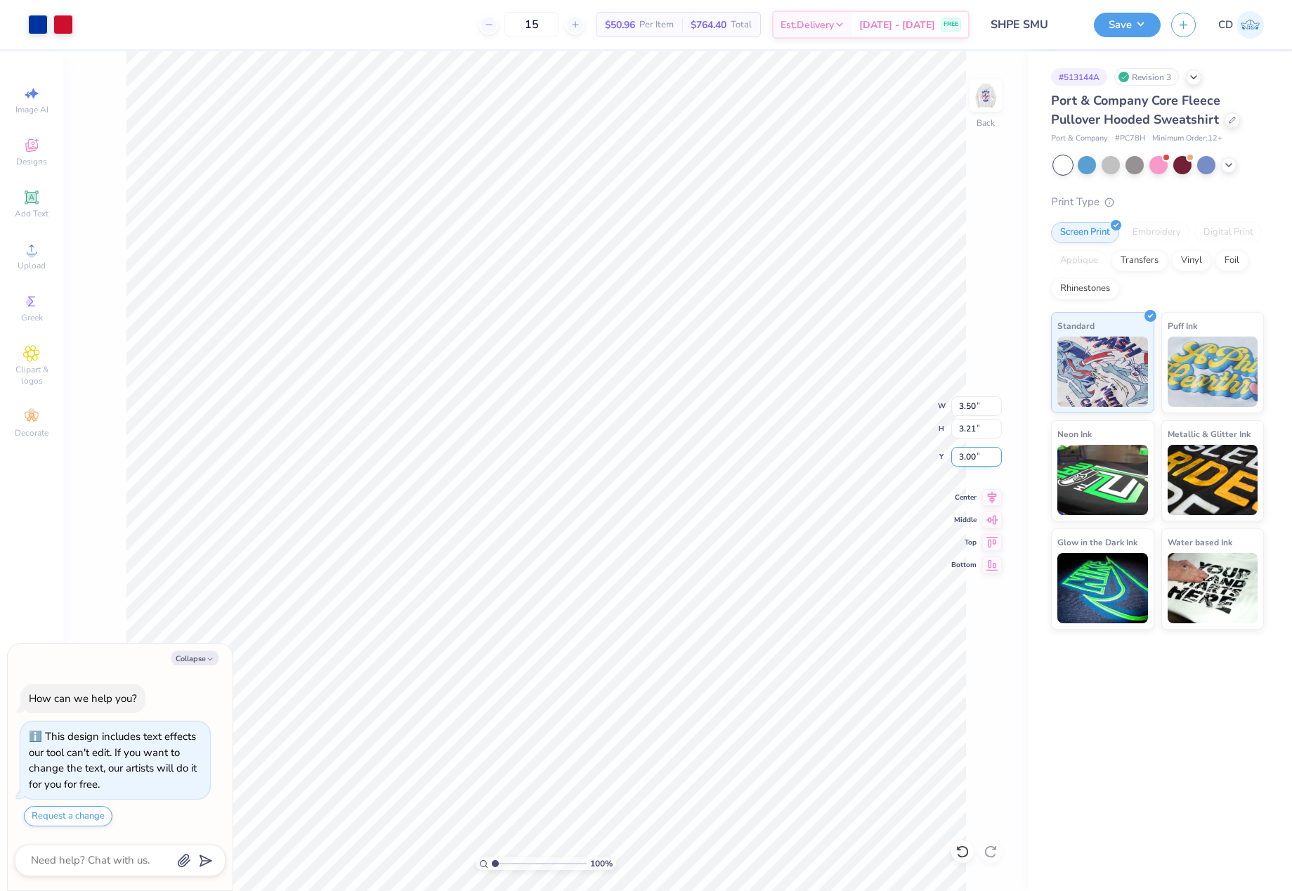
click at [947, 459] on div "100 % Back W 3.50 3.50 " H 3.21 3.21 " Y 3.00 3.00 " Center Middle Top Bottom" at bounding box center [545, 470] width 965 height 839
type textarea "x"
drag, startPoint x: 981, startPoint y: 459, endPoint x: 953, endPoint y: 459, distance: 28.1
click at [953, 459] on input "3.00" at bounding box center [976, 457] width 51 height 20
type input "1.5"
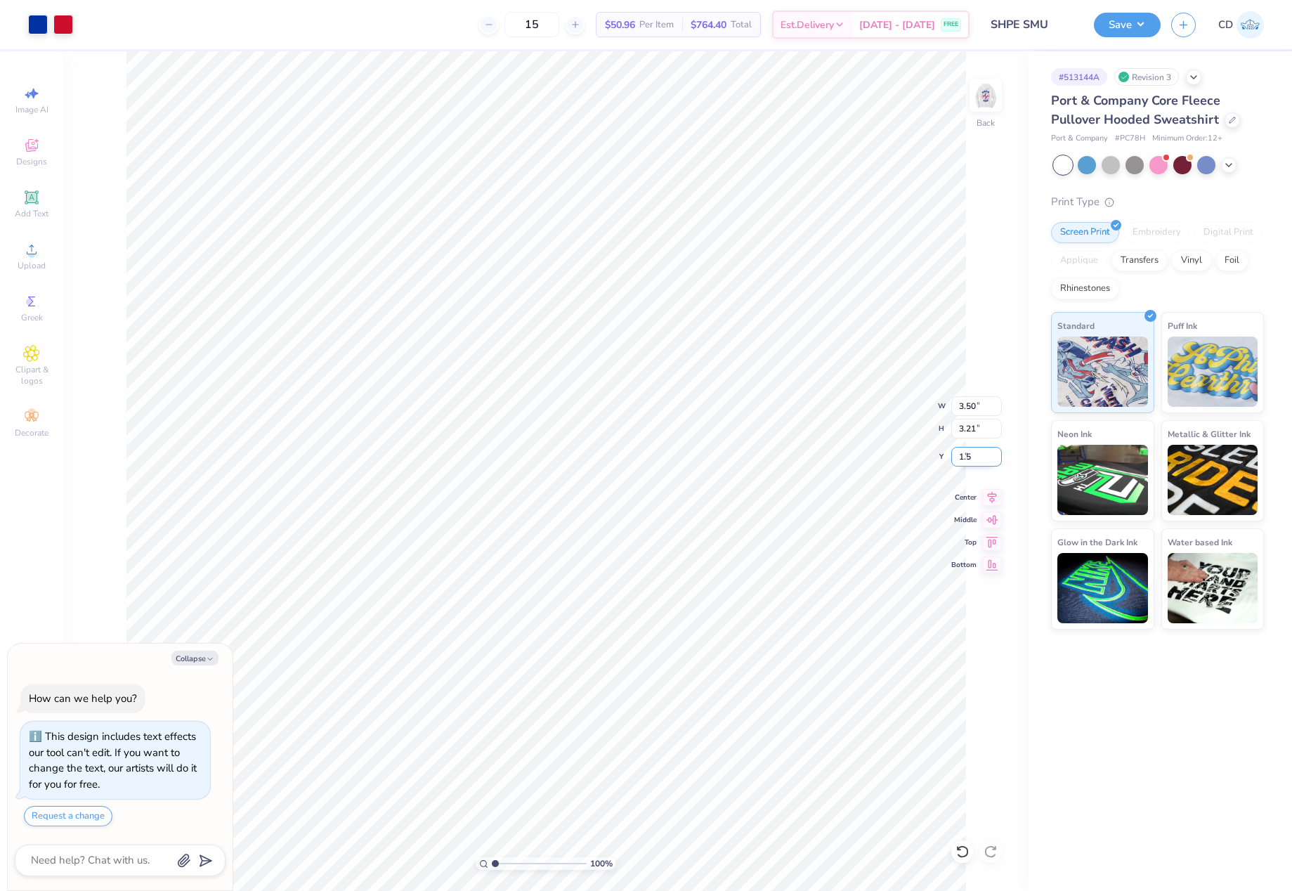
type textarea "x"
type input "1.50"
click at [1137, 23] on button "Save" at bounding box center [1127, 23] width 67 height 25
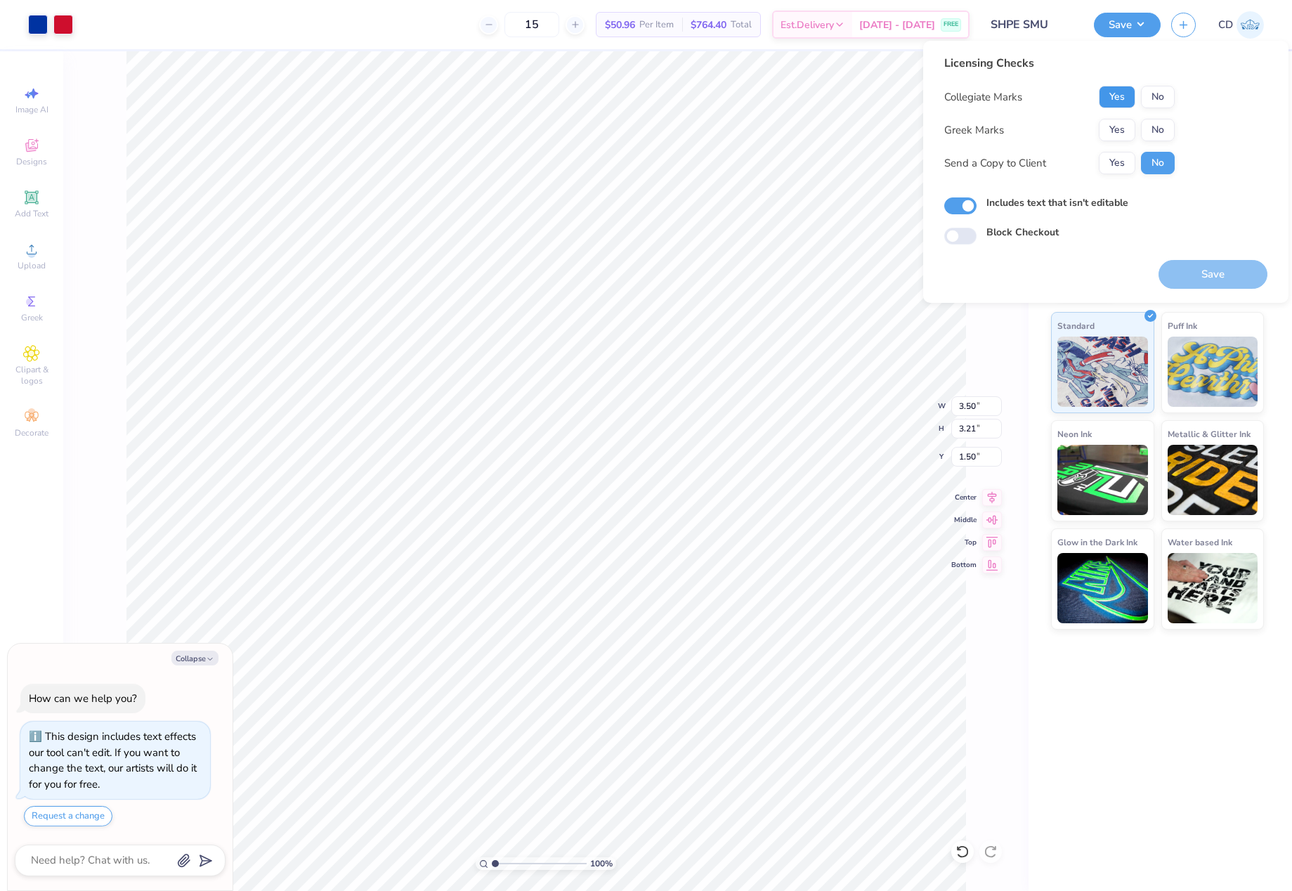
click at [1121, 99] on button "Yes" at bounding box center [1117, 97] width 37 height 22
click at [1154, 124] on button "No" at bounding box center [1158, 130] width 34 height 22
click at [1210, 277] on button "Save" at bounding box center [1212, 274] width 109 height 29
type textarea "x"
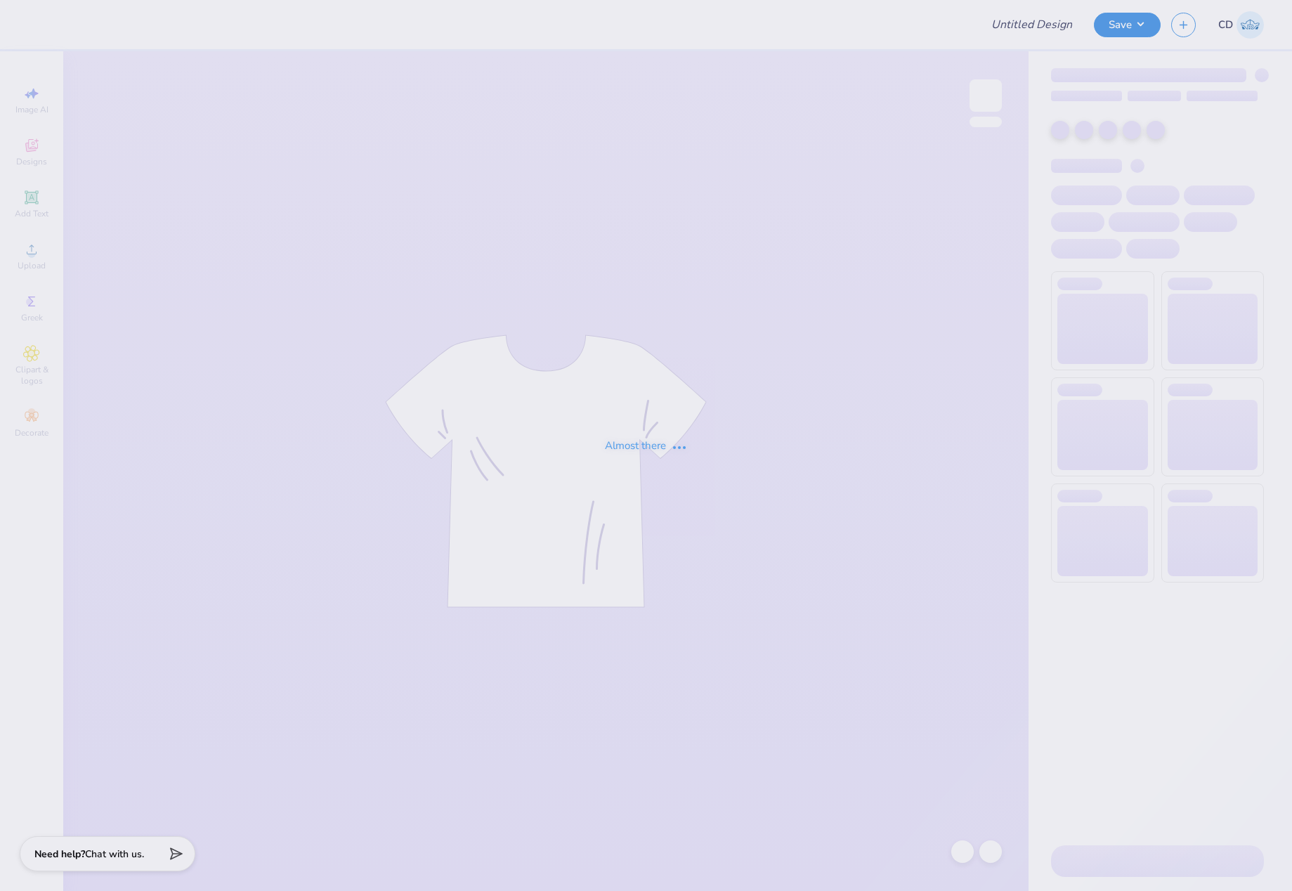
type input "Merch for KIN"
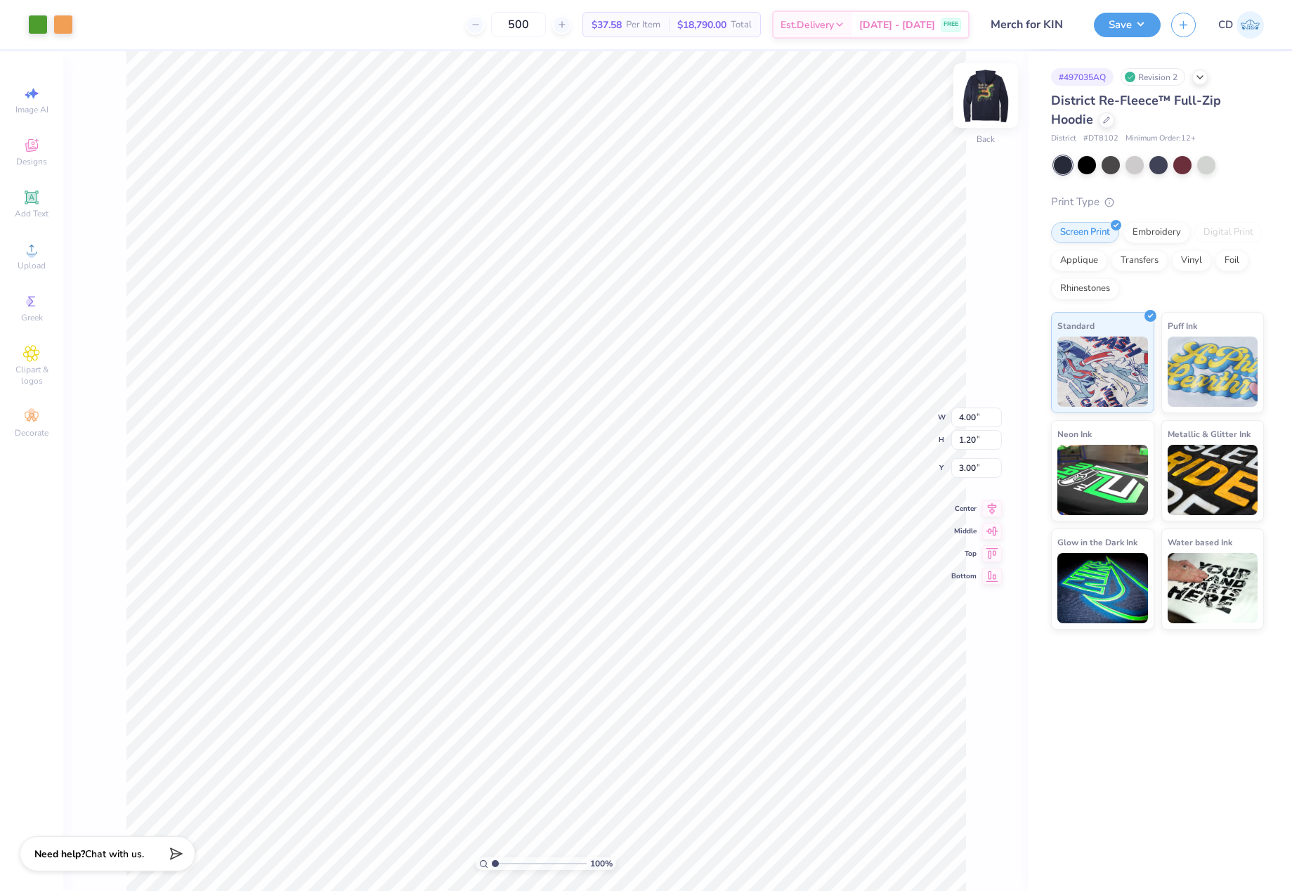
click at [980, 93] on img at bounding box center [986, 95] width 56 height 56
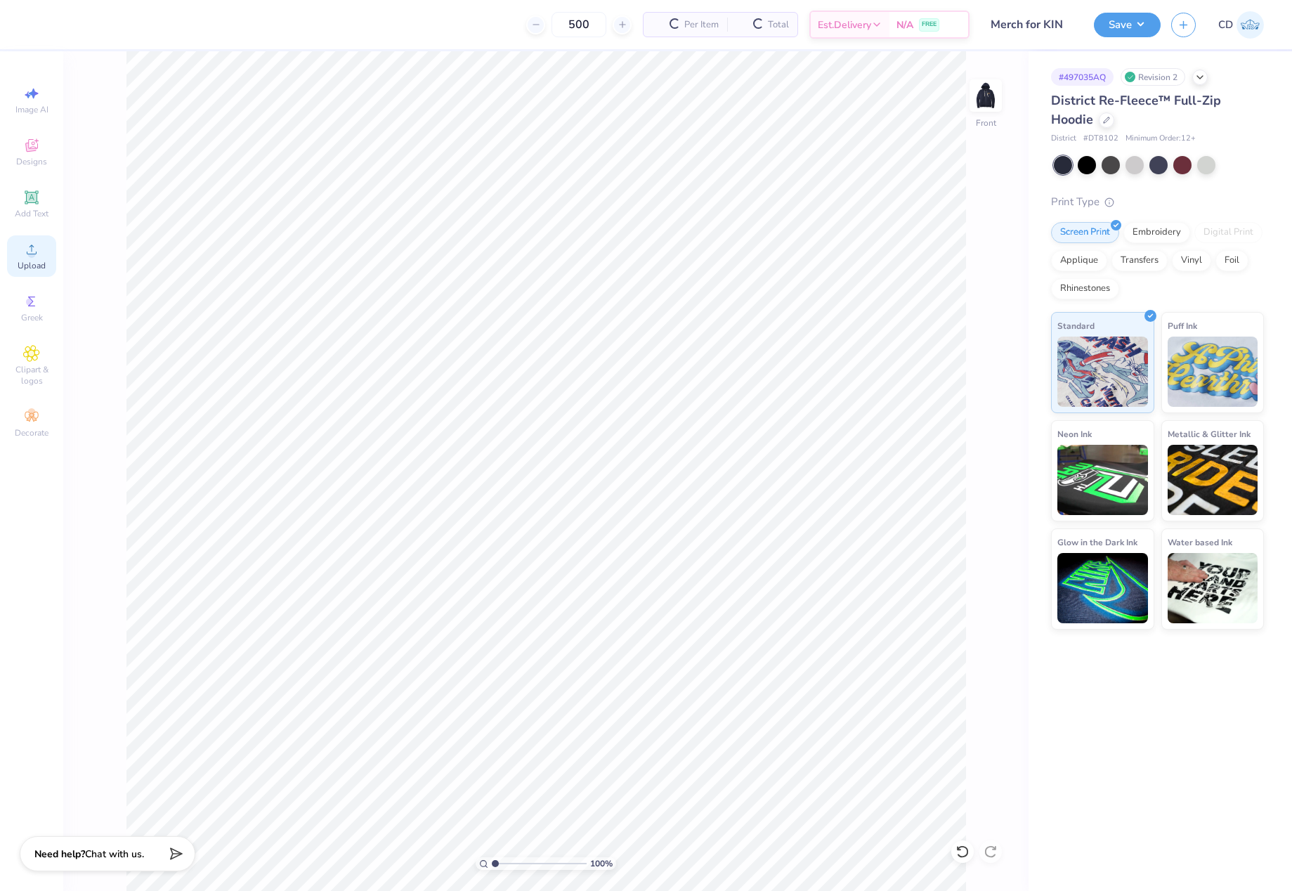
click at [37, 263] on span "Upload" at bounding box center [32, 265] width 28 height 11
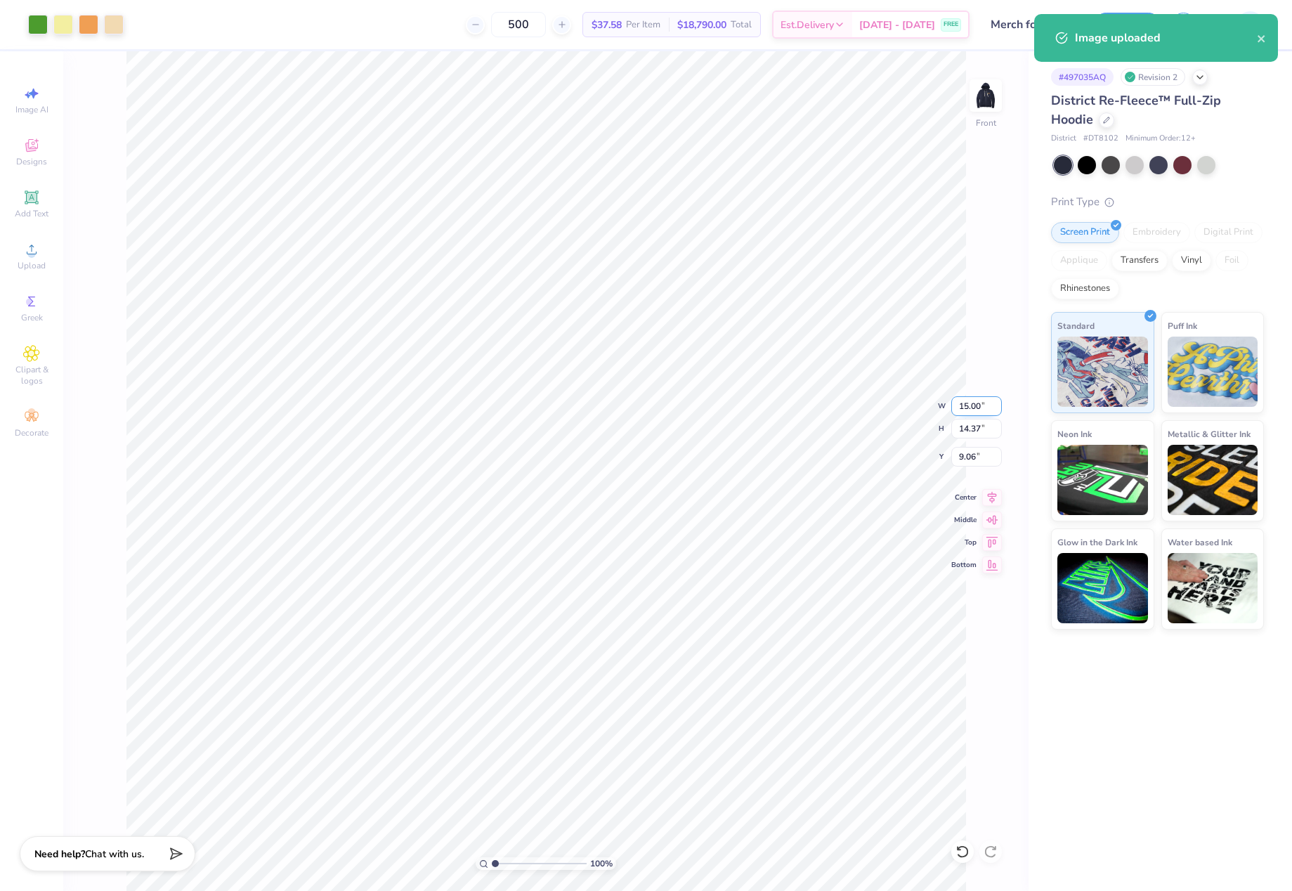
drag, startPoint x: 958, startPoint y: 403, endPoint x: 985, endPoint y: 403, distance: 27.4
click at [985, 403] on input "15.00" at bounding box center [976, 406] width 51 height 20
type input "12.00"
type input "11.50"
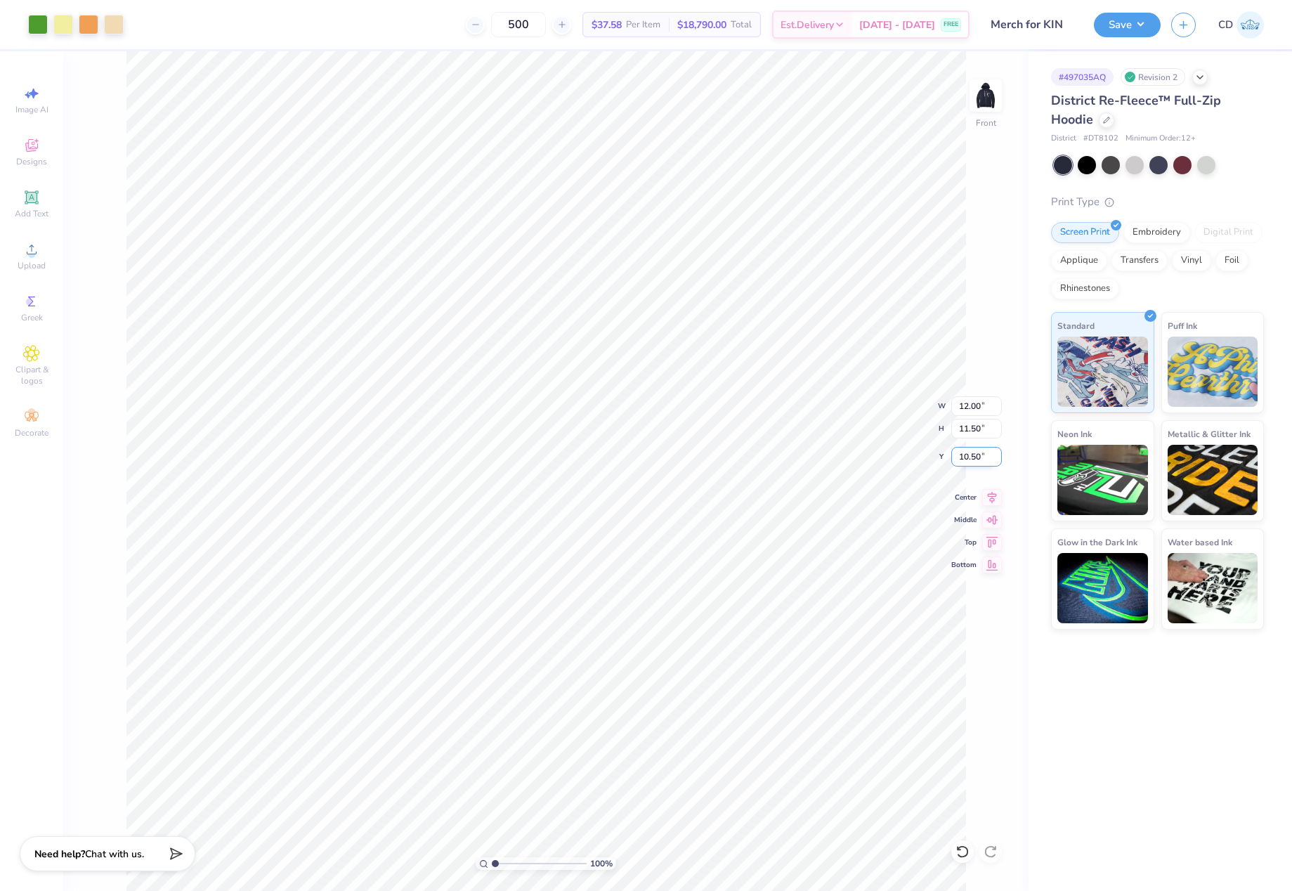
drag, startPoint x: 955, startPoint y: 456, endPoint x: 982, endPoint y: 457, distance: 26.7
click at [982, 457] on input "10.50" at bounding box center [976, 457] width 51 height 20
type input "6.00"
click at [1123, 25] on button "Save" at bounding box center [1127, 23] width 67 height 25
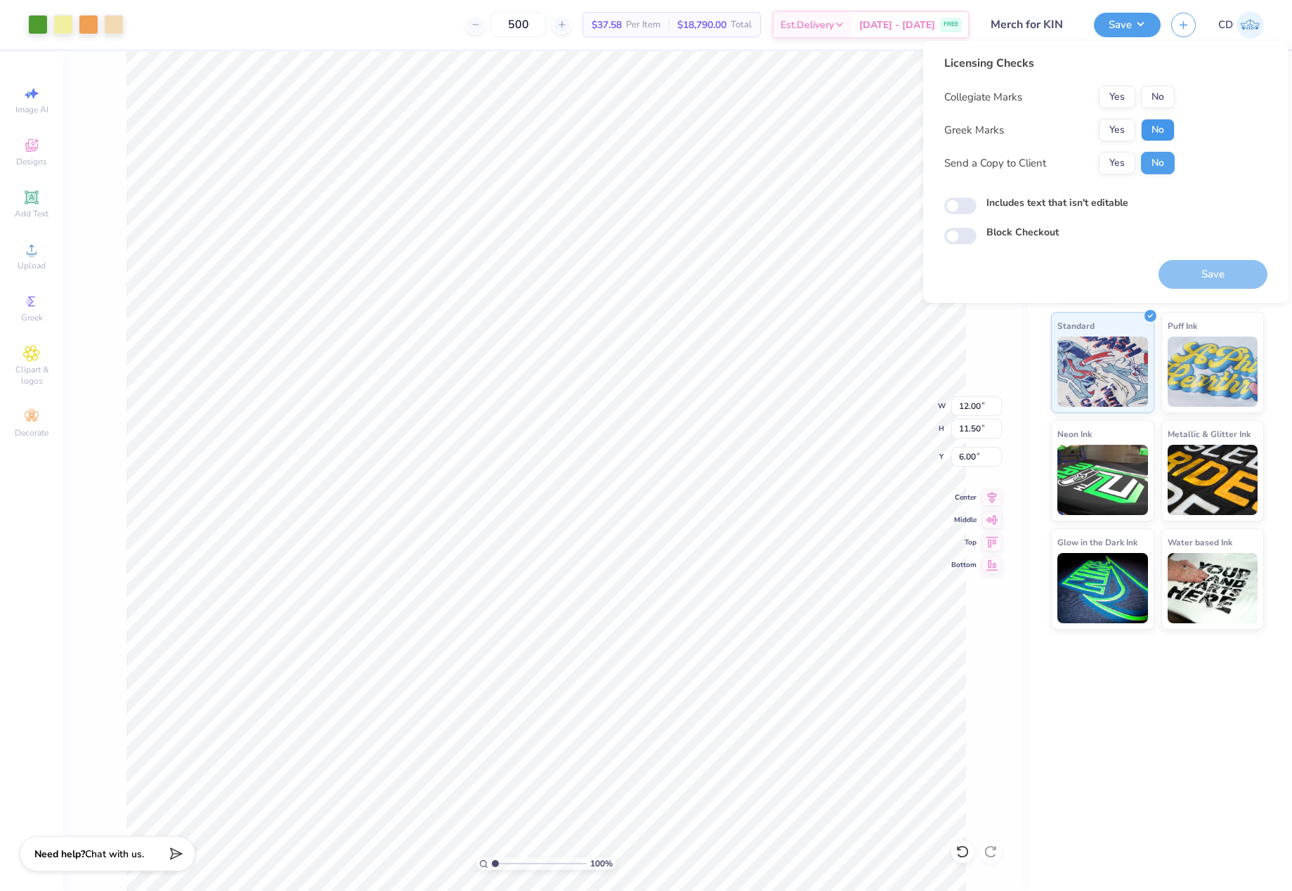
click at [1163, 126] on button "No" at bounding box center [1158, 130] width 34 height 22
click at [1160, 96] on button "No" at bounding box center [1158, 97] width 34 height 22
click at [960, 213] on input "Includes text that isn't editable" at bounding box center [960, 205] width 32 height 17
checkbox input "true"
click at [1194, 275] on button "Save" at bounding box center [1212, 274] width 109 height 29
